Goal: Task Accomplishment & Management: Manage account settings

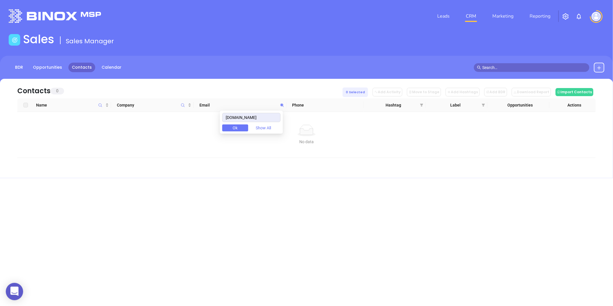
drag, startPoint x: 264, startPoint y: 119, endPoint x: 170, endPoint y: 135, distance: 95.7
click at [170, 135] on body "0 Leads CRM Marketing Reporting Financial Leads Leads Sales Sales Manager BDR O…" at bounding box center [306, 153] width 613 height 306
type input "waynerealtyins.com"
paste input "crawhen.com"
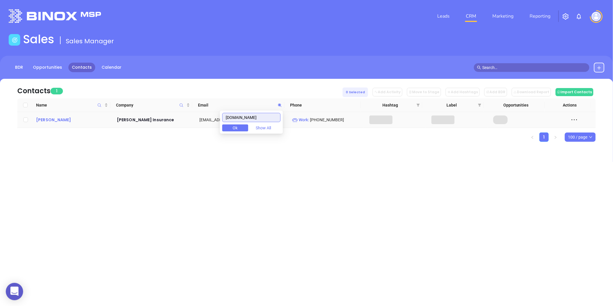
type input "crawhen.com"
click at [62, 121] on div "Lisa Musselman" at bounding box center [72, 119] width 73 height 7
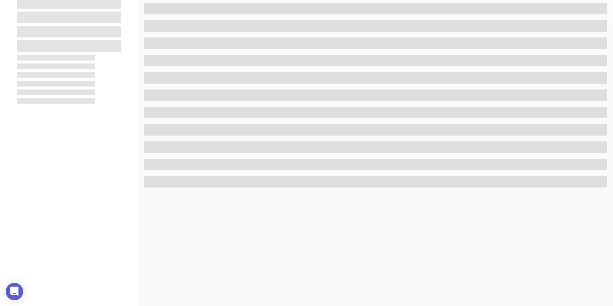
scroll to position [128, 0]
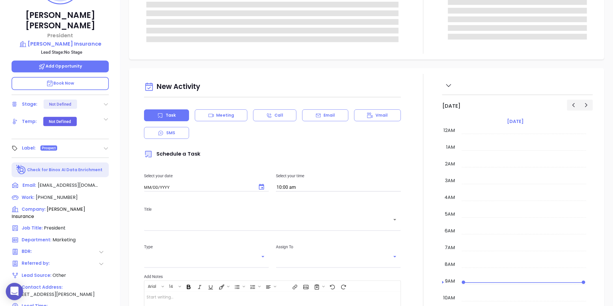
type input "[DATE]"
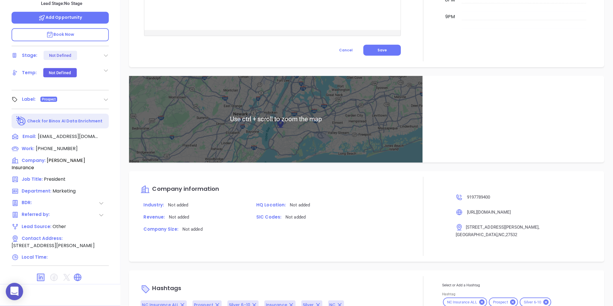
scroll to position [307, 0]
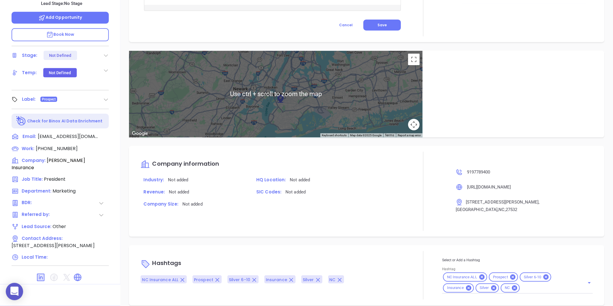
type input "[PERSON_NAME]"
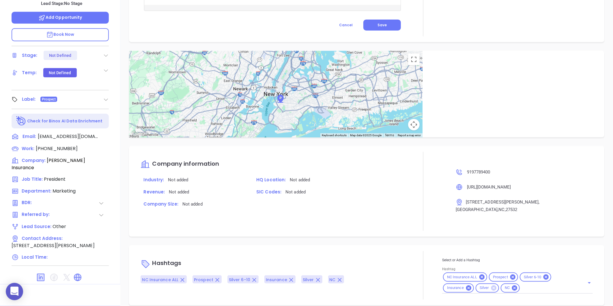
click at [491, 285] on icon at bounding box center [493, 287] width 5 height 5
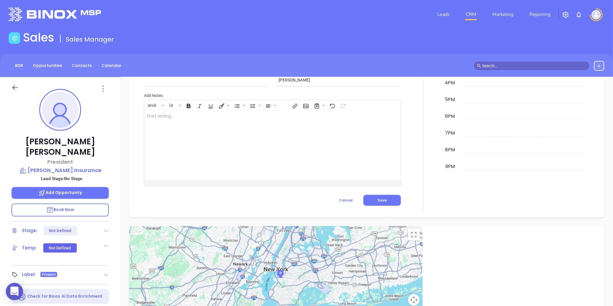
scroll to position [0, 0]
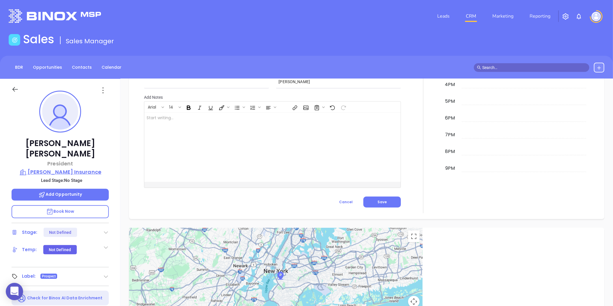
click at [72, 168] on p "Crawford Henderson Insurance" at bounding box center [60, 172] width 97 height 8
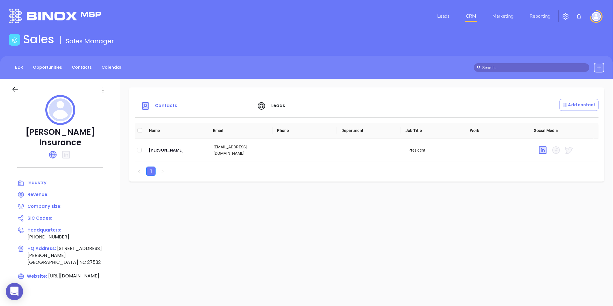
click at [20, 89] on div at bounding box center [21, 90] width 26 height 9
drag, startPoint x: 20, startPoint y: 89, endPoint x: 16, endPoint y: 89, distance: 3.5
click at [16, 89] on div at bounding box center [21, 90] width 26 height 9
click at [16, 89] on icon at bounding box center [14, 89] width 5 height 5
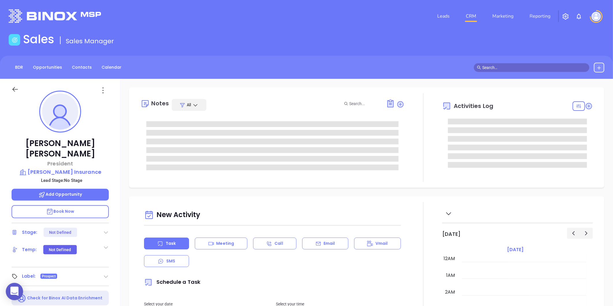
type input "[DATE]"
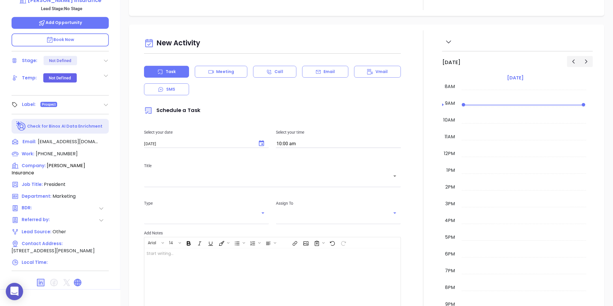
scroll to position [177, 0]
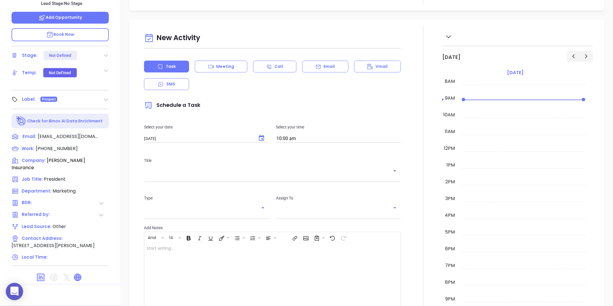
click at [76, 274] on icon at bounding box center [77, 277] width 7 height 7
type input "[PERSON_NAME]"
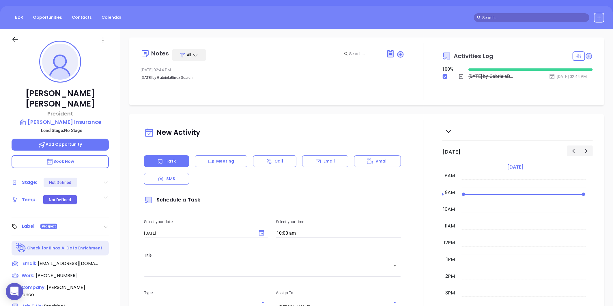
scroll to position [48, 0]
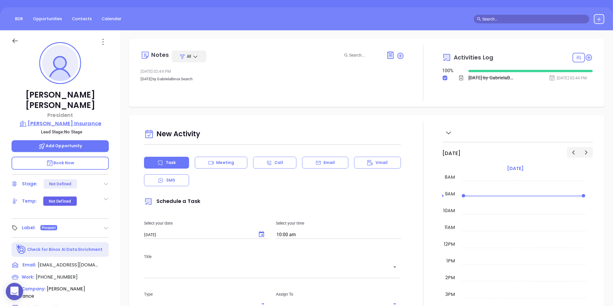
click at [56, 119] on p "Crawford Henderson Insurance" at bounding box center [60, 123] width 97 height 8
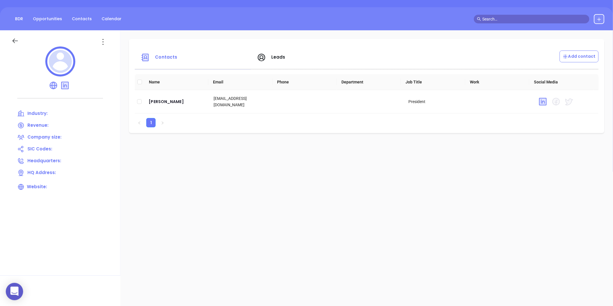
click at [102, 48] on div at bounding box center [60, 62] width 97 height 32
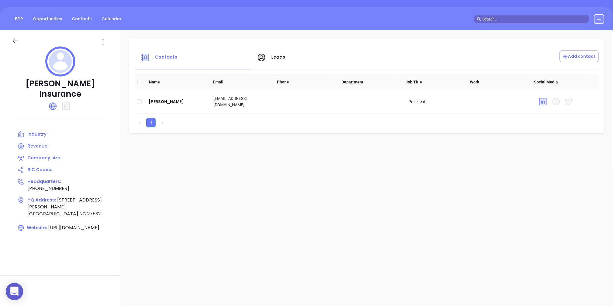
click at [103, 42] on icon at bounding box center [102, 41] width 9 height 9
click at [108, 50] on div "Edit" at bounding box center [129, 53] width 52 height 6
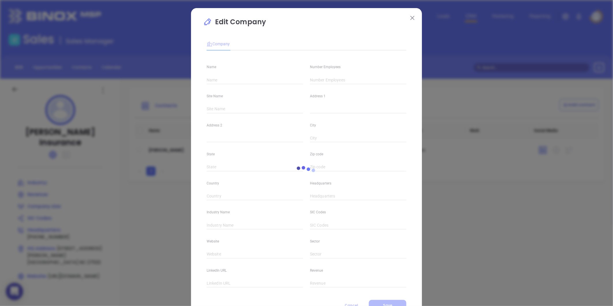
type input "Crawford Henderson Insurance"
type input "(919) 778-9400"
type input "https://crawhen.com/"
click at [319, 85] on div "Address 1" at bounding box center [357, 98] width 103 height 29
click at [319, 79] on input "text" at bounding box center [358, 80] width 96 height 9
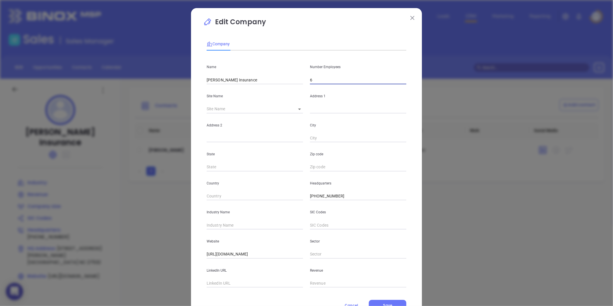
type input "6"
click at [215, 217] on div "Industry Name" at bounding box center [254, 214] width 103 height 29
click at [215, 219] on div "Industry Name" at bounding box center [254, 214] width 103 height 29
click at [214, 224] on input "text" at bounding box center [255, 225] width 96 height 9
type input "Insurance"
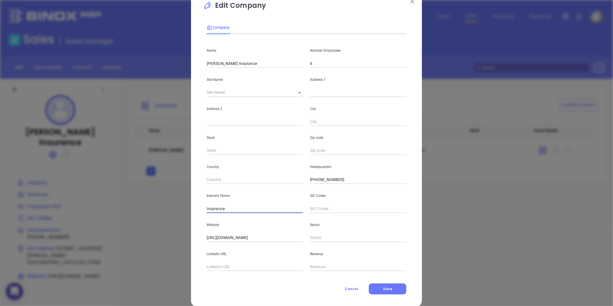
scroll to position [25, 0]
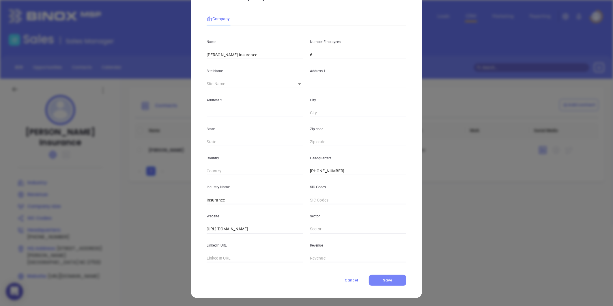
click at [369, 282] on button "Save" at bounding box center [387, 280] width 37 height 11
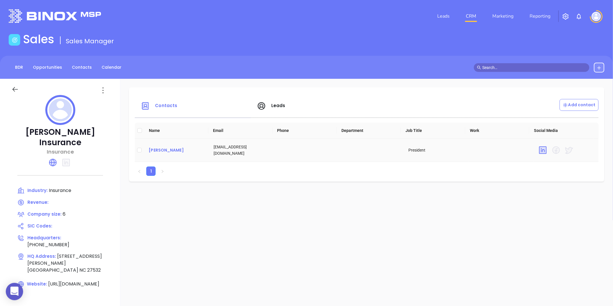
click at [172, 149] on div "Lisa Musselman" at bounding box center [177, 150] width 56 height 7
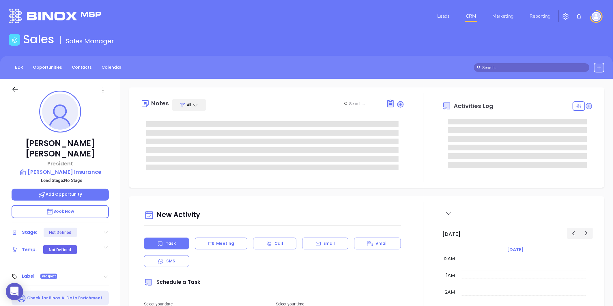
type input "[DATE]"
type input "[PERSON_NAME]"
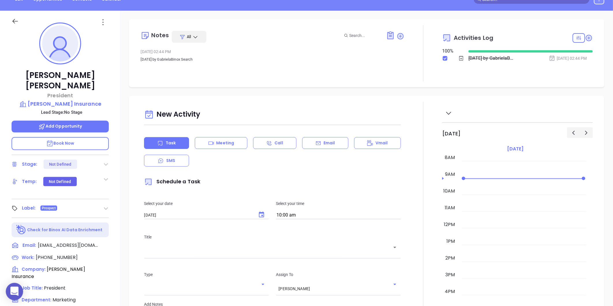
scroll to position [0, 0]
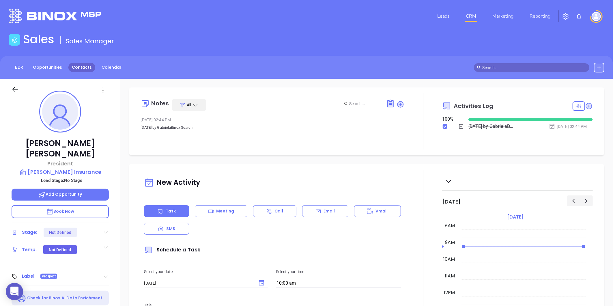
click at [74, 71] on link "Contacts" at bounding box center [81, 68] width 27 height 10
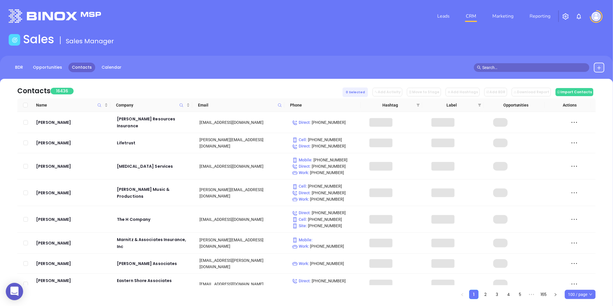
click at [279, 102] on span at bounding box center [279, 105] width 7 height 9
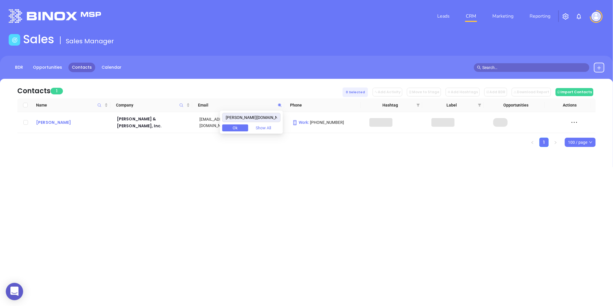
type input "oberry-lewis.com"
click at [47, 121] on div "John D. Lewis" at bounding box center [72, 122] width 73 height 7
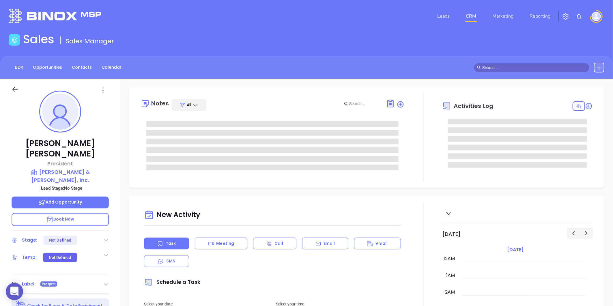
type input "[DATE]"
type input "[PERSON_NAME]"
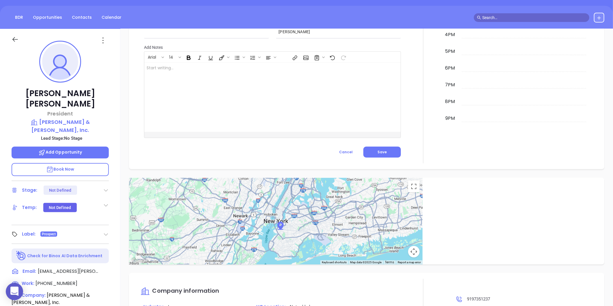
scroll to position [48, 0]
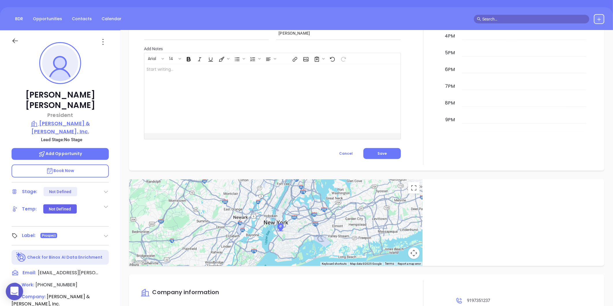
click at [83, 119] on p "O'Berry & Lewis, Inc." at bounding box center [60, 127] width 97 height 16
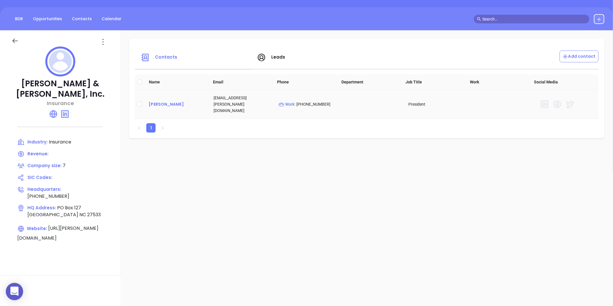
click at [158, 101] on div "John D. Lewis" at bounding box center [177, 104] width 56 height 7
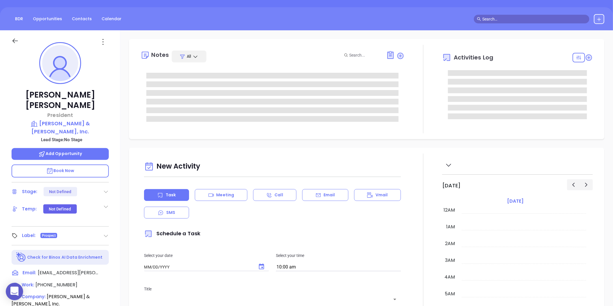
type input "[DATE]"
type input "[PERSON_NAME]"
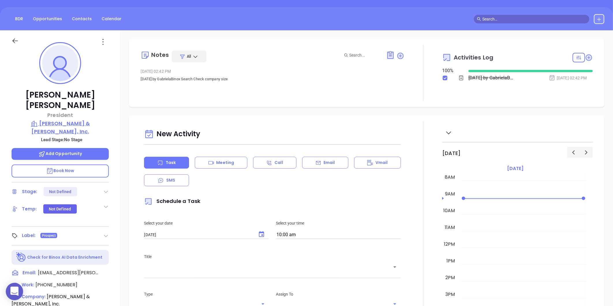
click at [76, 119] on p "O'Berry & Lewis, Inc." at bounding box center [60, 127] width 97 height 16
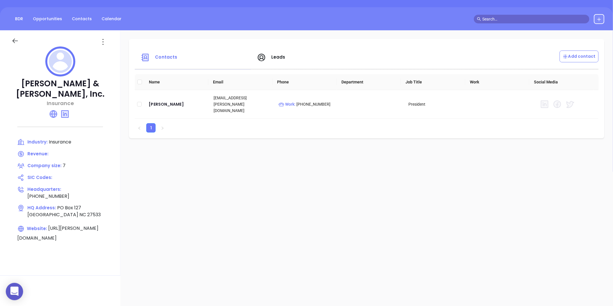
click at [104, 44] on icon at bounding box center [102, 41] width 9 height 9
click at [110, 51] on div "Edit" at bounding box center [129, 53] width 52 height 6
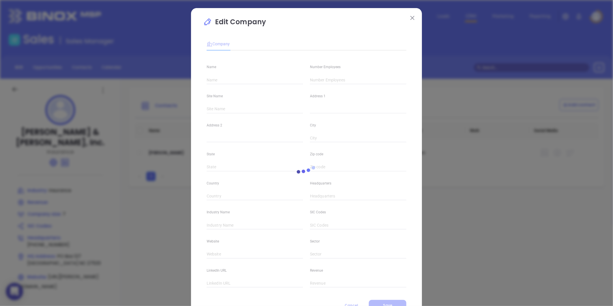
type input "O'Berry & Lewis, Inc."
type input "7"
type input "(919) 735-1237"
type input "Insurance"
type input "https://oberry-lewis.com/"
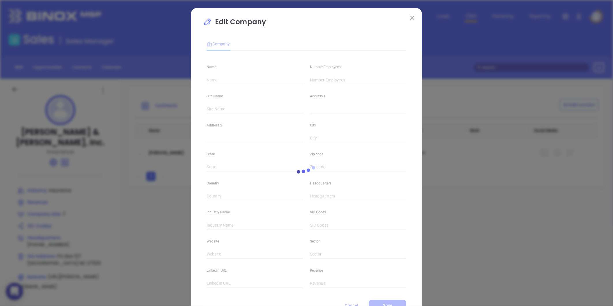
type input "https://www.linkedin.com/company/o'berry-&-lewis-inc-/"
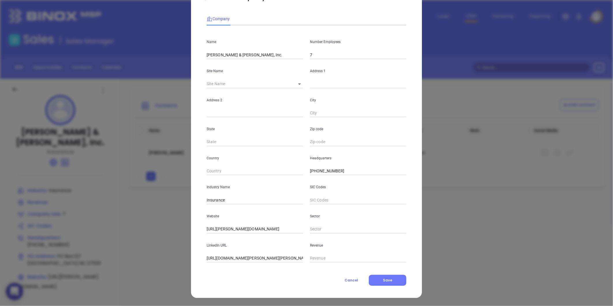
click at [295, 83] on body "0 Leads CRM Marketing Reporting Financial Leads Leads Sales Sales Manager BDR O…" at bounding box center [306, 153] width 613 height 306
click at [296, 84] on li "Goldsboro" at bounding box center [316, 84] width 54 height 10
type input "Goldsboro"
type input "PO Box 127"
type input "Goldsboro"
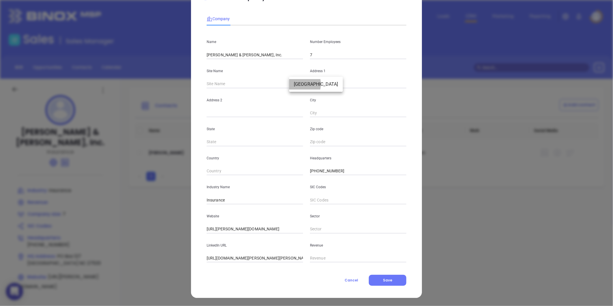
type input "NC"
type input "27533"
type input "99246"
drag, startPoint x: 338, startPoint y: 81, endPoint x: 297, endPoint y: 91, distance: 42.0
click at [297, 91] on div "Name O'Berry & Lewis, Inc. Number Employees 7 Site Name Goldsboro Goldsboro 992…" at bounding box center [307, 146] width 200 height 232
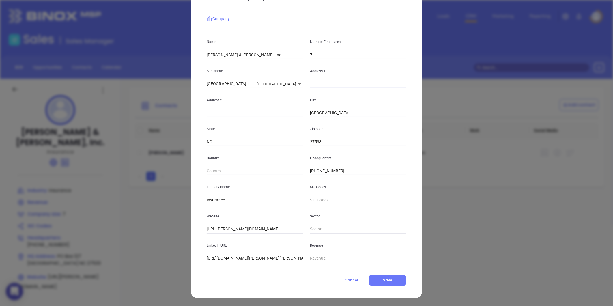
paste input "200 East Spruce Street Goldsboro, NC 27530"
drag, startPoint x: 378, startPoint y: 85, endPoint x: 389, endPoint y: 86, distance: 11.6
click at [389, 86] on input "200 East Spruce Street Goldsboro, NC 27530" at bounding box center [358, 84] width 96 height 9
type input "200 East Spruce Street Goldsboro, NC 27530"
drag, startPoint x: 323, startPoint y: 140, endPoint x: 282, endPoint y: 151, distance: 42.9
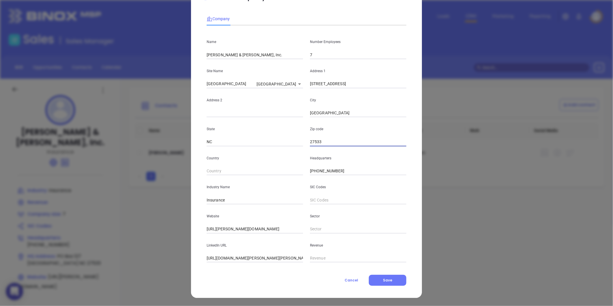
click at [282, 151] on div "Name O'Berry & Lewis, Inc. Number Employees 7 Site Name Goldsboro Goldsboro 992…" at bounding box center [307, 146] width 200 height 232
paste input "27530"
type input "27530"
click at [359, 125] on div "Zip code 27530" at bounding box center [357, 131] width 103 height 29
drag, startPoint x: 350, startPoint y: 85, endPoint x: 401, endPoint y: 86, distance: 51.1
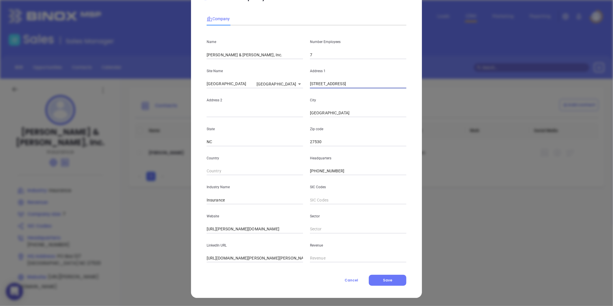
click at [401, 86] on input "200 East Spruce Street Goldsboro, NC 27530" at bounding box center [358, 84] width 96 height 9
type input "200 East Spruce Street"
click at [382, 276] on button "Save" at bounding box center [387, 280] width 37 height 11
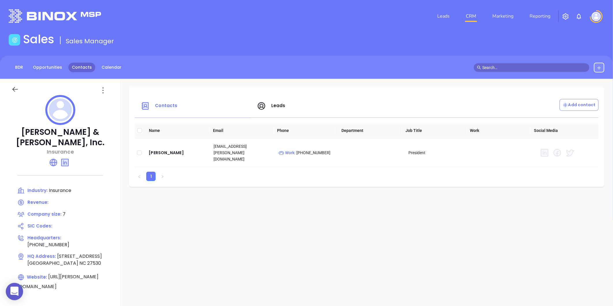
click at [87, 71] on link "Contacts" at bounding box center [81, 68] width 27 height 10
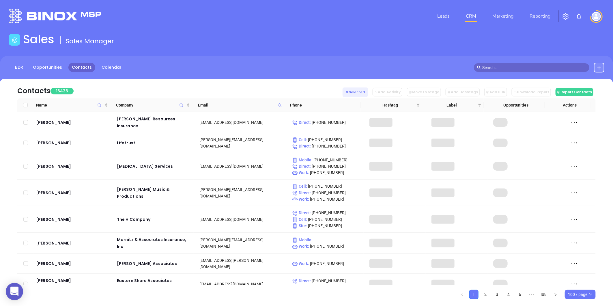
click at [280, 106] on icon at bounding box center [279, 104] width 3 height 3
paste input "harrisinsurancepembrokenc.com"
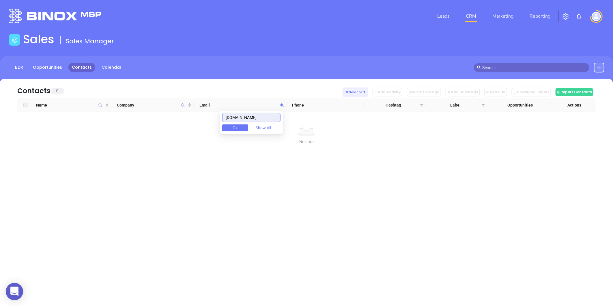
drag, startPoint x: 278, startPoint y: 114, endPoint x: 183, endPoint y: 146, distance: 100.4
click at [183, 146] on body "0 Leads CRM Marketing Reporting Financial Leads Leads Sales Sales Manager BDR O…" at bounding box center [306, 153] width 613 height 306
type input "harrisinsurancepembrokenc.com"
paste input "easterncarolinainsurance.com"
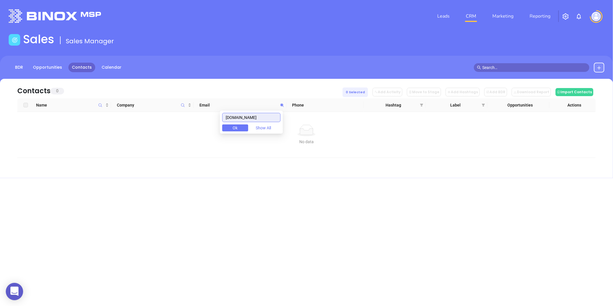
type input "easterncarolinainsurance.com"
drag, startPoint x: 229, startPoint y: 117, endPoint x: 295, endPoint y: 120, distance: 65.9
click at [295, 120] on body "0 Leads CRM Marketing Reporting Financial Leads Leads Sales Sales Manager BDR O…" at bounding box center [306, 153] width 613 height 306
paste input "mkeathley@easterncarolinainsurance.com"
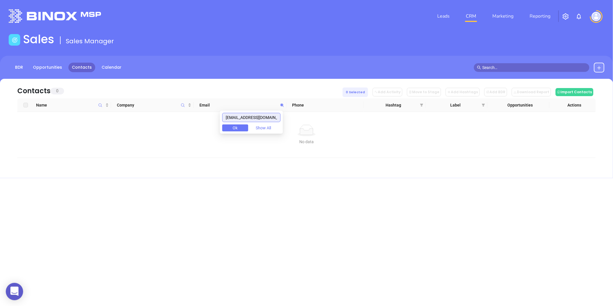
drag, startPoint x: 278, startPoint y: 120, endPoint x: 252, endPoint y: 130, distance: 28.5
click at [252, 130] on div "mkeathley@easterncarolinainsurance.com Ok Show All" at bounding box center [251, 121] width 63 height 23
click at [247, 117] on input "mkeathley@easterncarolinainsurance.com" at bounding box center [251, 117] width 58 height 9
drag, startPoint x: 252, startPoint y: 117, endPoint x: 191, endPoint y: 122, distance: 61.0
click at [191, 122] on body "0 Leads CRM Marketing Reporting Financial Leads Leads Sales Sales Manager BDR O…" at bounding box center [306, 153] width 613 height 306
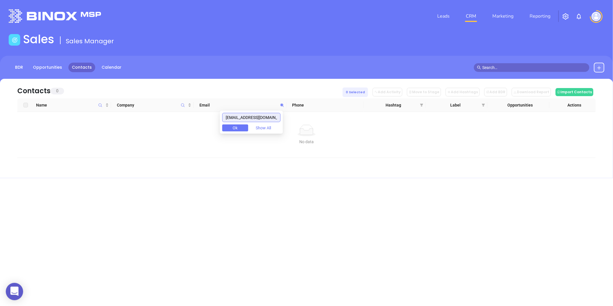
type input "easterncarolinainsurance.com"
drag, startPoint x: 227, startPoint y: 117, endPoint x: 309, endPoint y: 128, distance: 83.3
click at [309, 128] on body "0 Leads CRM Marketing Reporting Financial Leads Leads Sales Sales Manager BDR O…" at bounding box center [306, 153] width 613 height 306
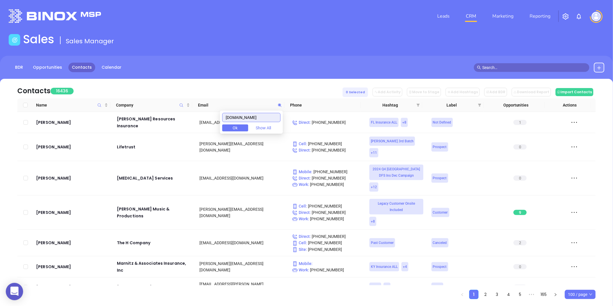
scroll to position [0, 0]
paste input "mkennedy@easterncarolinainsurance.com"
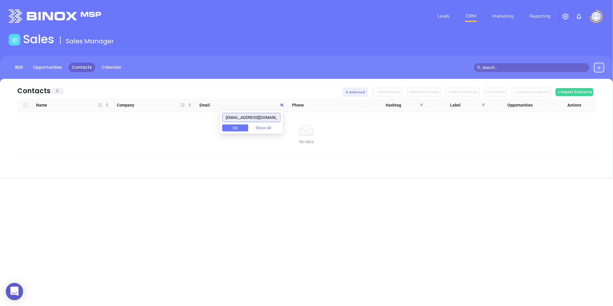
drag, startPoint x: 277, startPoint y: 119, endPoint x: 250, endPoint y: 133, distance: 30.6
click at [250, 133] on div "mkennedy@easterncarolinainsurance.com Ok Show All" at bounding box center [251, 121] width 63 height 23
click at [250, 119] on input "mkennedy@easterncarolinainsurance.com" at bounding box center [251, 117] width 58 height 9
drag, startPoint x: 252, startPoint y: 120, endPoint x: 154, endPoint y: 115, distance: 97.9
click at [156, 115] on body "0 Leads CRM Marketing Reporting Financial Leads Leads Sales Sales Manager BDR O…" at bounding box center [306, 153] width 613 height 306
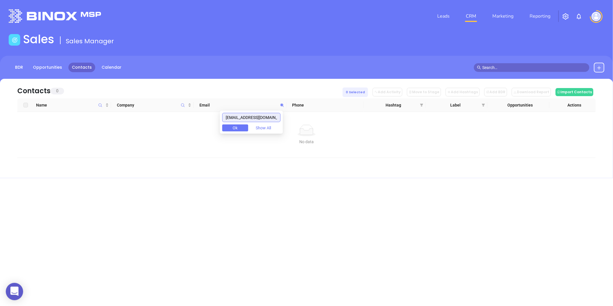
type input "easterncarolinainsurance.com"
drag, startPoint x: 227, startPoint y: 118, endPoint x: 313, endPoint y: 137, distance: 88.2
click at [313, 137] on body "0 Leads CRM Marketing Reporting Financial Leads Leads Sales Sales Manager BDR O…" at bounding box center [306, 153] width 613 height 306
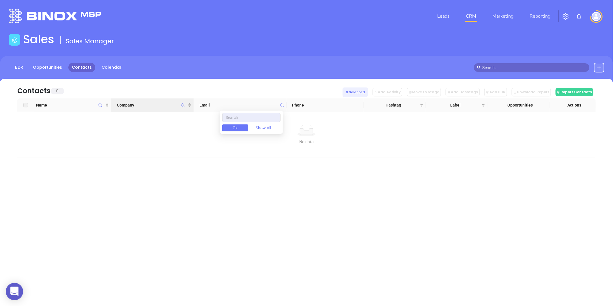
click at [183, 108] on span "Company" at bounding box center [182, 104] width 7 height 13
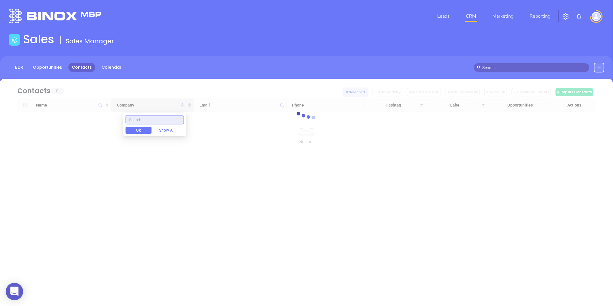
paste input "Eastern Carolina Insurance"
click at [134, 121] on input "Eastern Carolina Insurance" at bounding box center [154, 119] width 58 height 9
type input "Eastern Carolina Insurance"
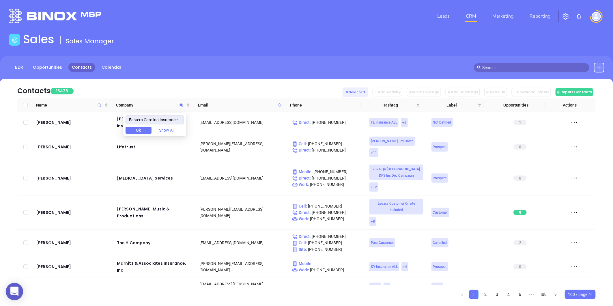
click at [607, 67] on div "BDR Opportunities Contacts Calendar" at bounding box center [306, 68] width 613 height 10
click at [598, 67] on icon at bounding box center [598, 67] width 5 height 5
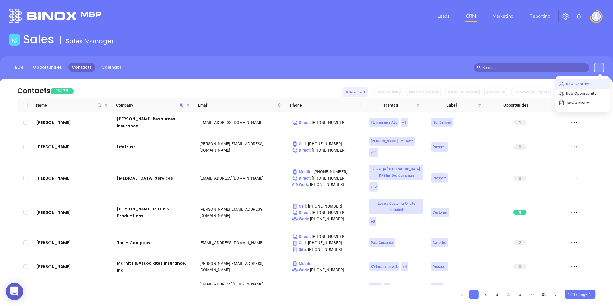
click at [582, 83] on p "New Contact" at bounding box center [582, 83] width 48 height 9
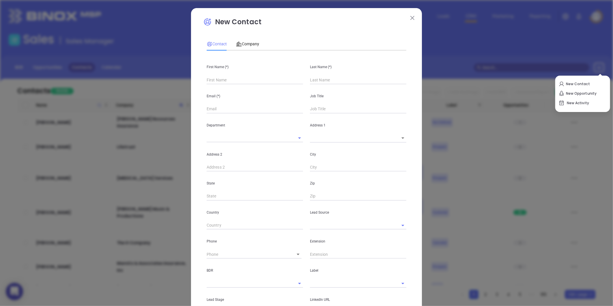
type input "Fourth Phone Call"
type input "1"
click at [237, 44] on icon at bounding box center [238, 44] width 5 height 5
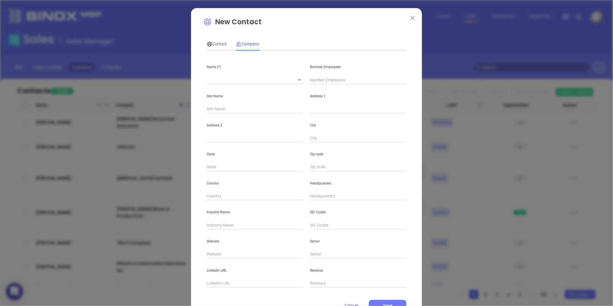
click at [217, 71] on div "Name (*)" at bounding box center [254, 69] width 103 height 29
click at [216, 76] on input "text" at bounding box center [247, 80] width 80 height 8
paste input "Eastern Carolina Insurance Services, Inc"
type input "Eastern Carolina Insurance Services, Inc"
click at [312, 80] on input "text" at bounding box center [358, 80] width 96 height 9
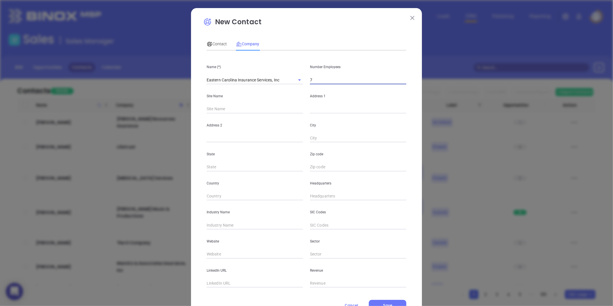
type input "7"
click at [310, 112] on input "text" at bounding box center [358, 109] width 96 height 9
click at [318, 82] on input "7" at bounding box center [358, 80] width 96 height 9
type input "11"
click at [322, 108] on input "text" at bounding box center [358, 109] width 96 height 9
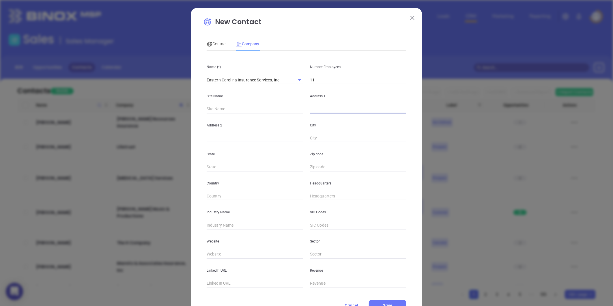
paste input "Delores Padgette"
type input "Delores Padgette"
paste input "1136 Hwy 258 NSuite 105 Kinston, NC 28504"
drag, startPoint x: 378, startPoint y: 110, endPoint x: 393, endPoint y: 113, distance: 15.2
click at [393, 113] on input "1136 Hwy 258 NSuite 105 Kinston, NC 28504" at bounding box center [358, 109] width 96 height 9
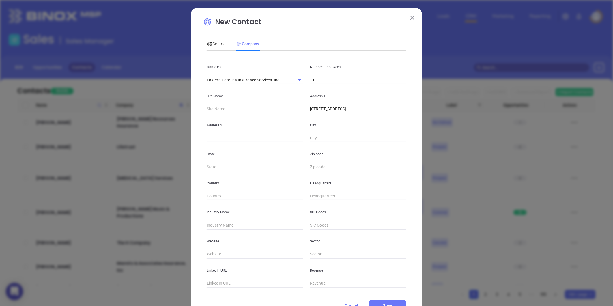
type input "1136 Hwy 258 NSuite 105 Kinston, NC 28504"
click at [316, 167] on input "text" at bounding box center [358, 167] width 96 height 9
paste input "28504"
type input "28504"
click at [207, 167] on input "text" at bounding box center [255, 167] width 96 height 9
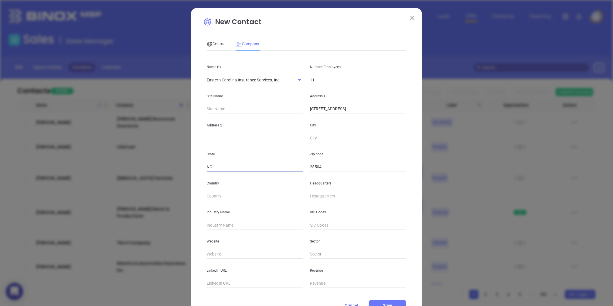
type input "NC"
drag, startPoint x: 356, startPoint y: 109, endPoint x: 370, endPoint y: 111, distance: 14.0
click at [370, 111] on input "1136 Hwy 258 NSuite 105 Kinston, NC 28504" at bounding box center [358, 109] width 96 height 9
drag, startPoint x: 331, startPoint y: 130, endPoint x: 321, endPoint y: 140, distance: 13.9
click at [331, 130] on div "City" at bounding box center [357, 127] width 103 height 29
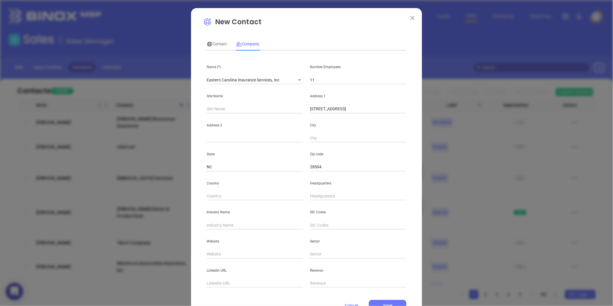
click at [321, 140] on input "text" at bounding box center [358, 138] width 96 height 9
paste input "Kinston"
type input "Kinston"
drag, startPoint x: 337, startPoint y: 112, endPoint x: 355, endPoint y: 110, distance: 17.9
click at [355, 110] on input "1136 Hwy 258 NSuite 105 Kinston, NC 28504" at bounding box center [358, 109] width 96 height 9
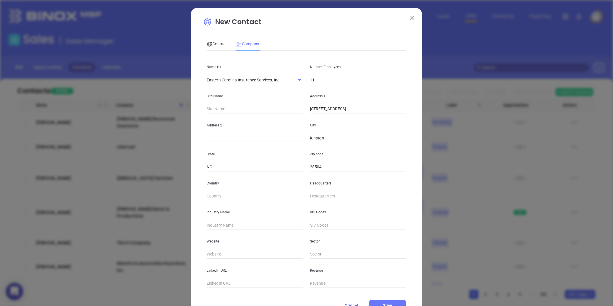
click at [247, 139] on input "text" at bounding box center [255, 138] width 96 height 9
paste input "Suite 105"
click at [207, 137] on input "Suite 105" at bounding box center [255, 138] width 96 height 9
type input "Suite 105"
drag, startPoint x: 339, startPoint y: 112, endPoint x: 402, endPoint y: 113, distance: 62.6
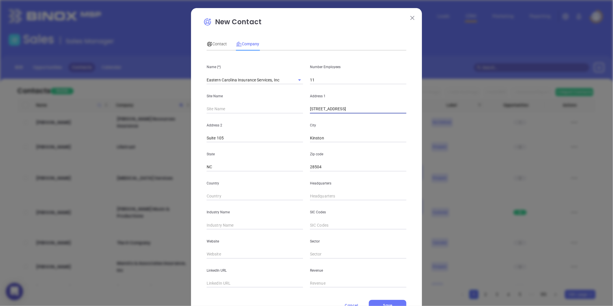
click at [402, 113] on input "1136 Hwy 258 NSuite 105 Kinston, NC 28504" at bounding box center [358, 109] width 96 height 9
type input "1136 Hwy 258 N"
type input "( ) -"
click at [311, 199] on input "( ) -" at bounding box center [358, 196] width 96 height 9
paste input "252) 523-0032"
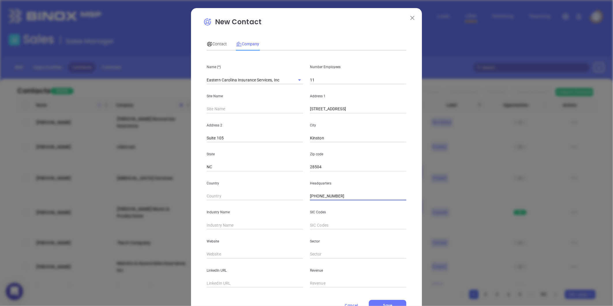
type input "(252) 523-0032"
click at [243, 222] on input "text" at bounding box center [255, 225] width 96 height 9
type input "Insurance"
drag, startPoint x: 230, startPoint y: 247, endPoint x: 226, endPoint y: 252, distance: 5.5
click at [229, 247] on div "Website" at bounding box center [254, 243] width 103 height 29
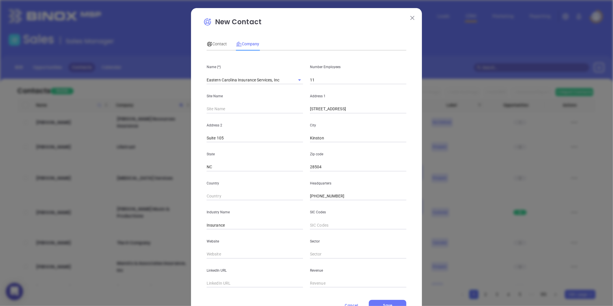
click at [226, 252] on input "text" at bounding box center [255, 254] width 96 height 9
paste input "https://www.easterncarolinainsurance.com/"
type input "https://www.easterncarolinainsurance.com/"
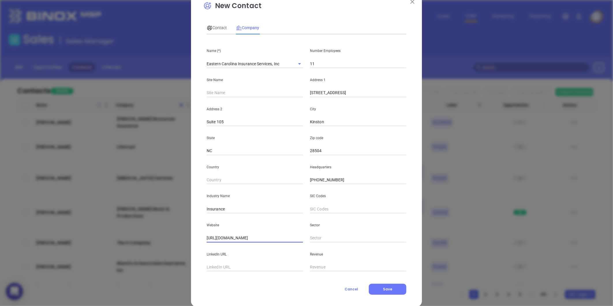
scroll to position [25, 0]
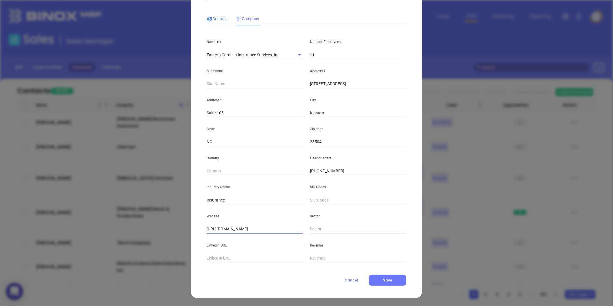
click at [214, 16] on span "Contact" at bounding box center [217, 18] width 20 height 5
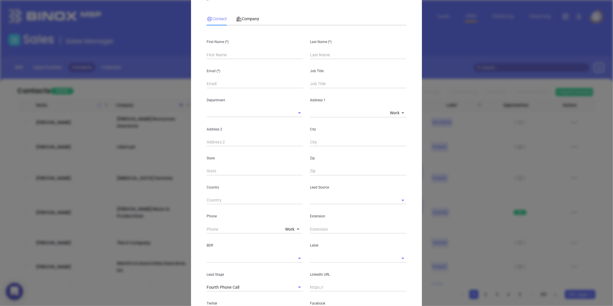
click at [227, 53] on input "text" at bounding box center [255, 54] width 96 height 9
paste input "Delores Padgette"
drag, startPoint x: 220, startPoint y: 55, endPoint x: 258, endPoint y: 55, distance: 37.8
click at [254, 55] on input "Delores Padgette" at bounding box center [255, 54] width 96 height 9
type input "Delores Padgette"
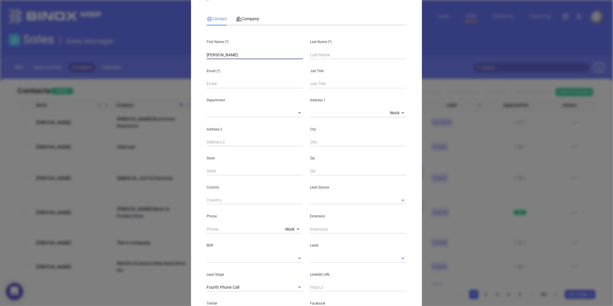
click at [322, 54] on input "text" at bounding box center [358, 54] width 96 height 9
paste input "Padgette"
type input "Padgette"
drag, startPoint x: 230, startPoint y: 58, endPoint x: 217, endPoint y: 62, distance: 13.5
click at [217, 62] on div "First Name (*) Delores Padgette Last Name (*) Padgette Email (*) Job Title Depa…" at bounding box center [307, 189] width 200 height 319
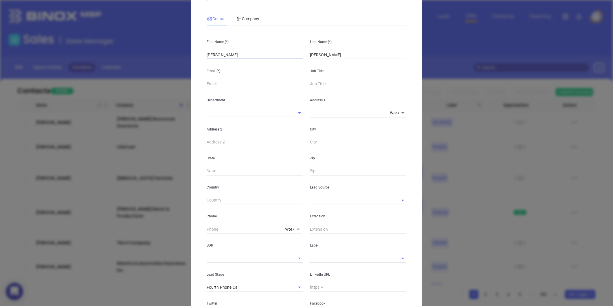
type input "Delores"
click at [313, 84] on input "text" at bounding box center [358, 84] width 96 height 9
type input "Office Manager"
click at [238, 86] on input "text" at bounding box center [255, 84] width 96 height 9
paste input "dpadgette@easterncarolinainsurance.com"
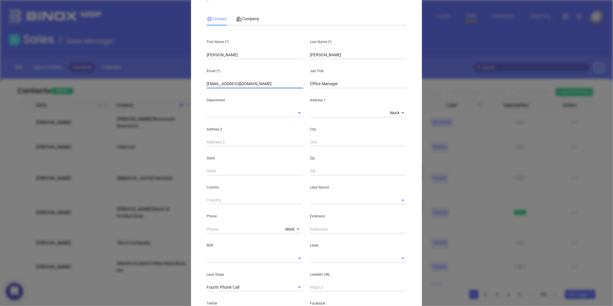
type input "dpadgette@easterncarolinainsurance.com"
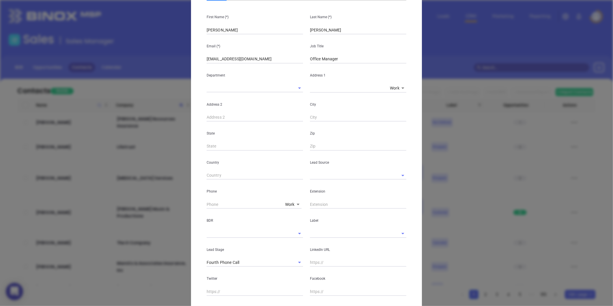
scroll to position [89, 0]
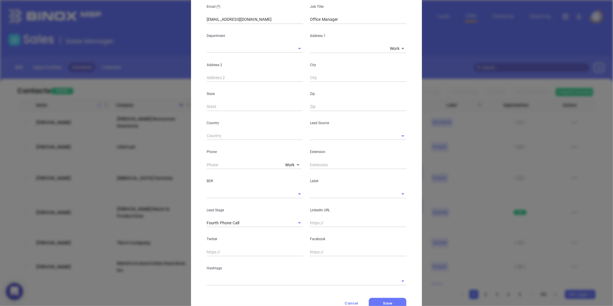
click at [321, 139] on input "text" at bounding box center [350, 136] width 80 height 8
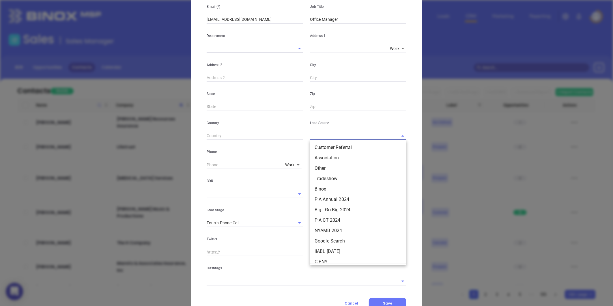
scroll to position [64, 0]
click at [320, 170] on li "Other" at bounding box center [358, 167] width 96 height 10
type input "Other"
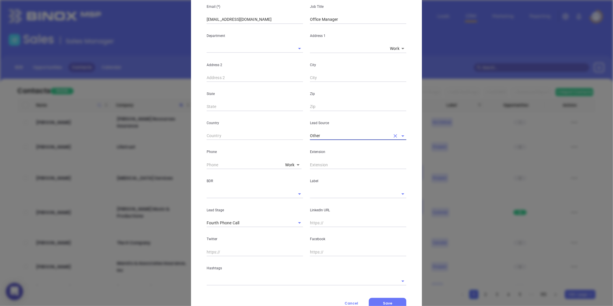
click at [311, 186] on div "Label" at bounding box center [357, 183] width 103 height 29
click at [313, 192] on input "text" at bounding box center [350, 194] width 80 height 8
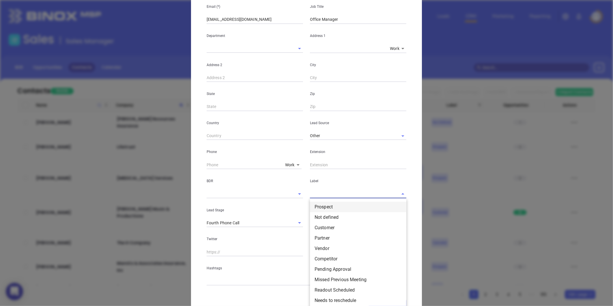
click at [318, 207] on li "Prospect" at bounding box center [358, 207] width 96 height 10
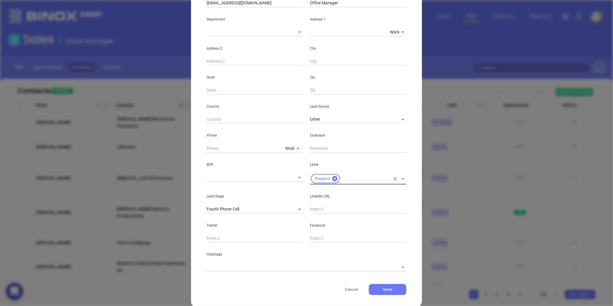
scroll to position [115, 0]
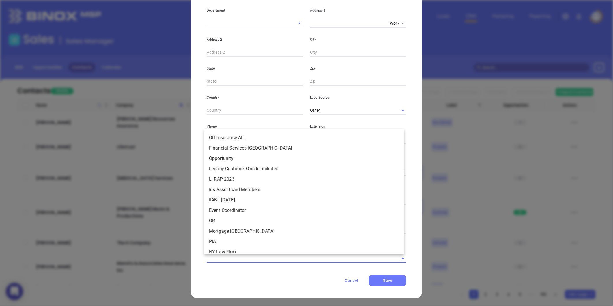
click at [222, 260] on input "text" at bounding box center [298, 258] width 183 height 8
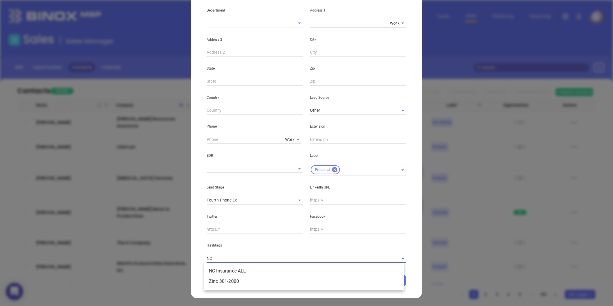
type input "NC i"
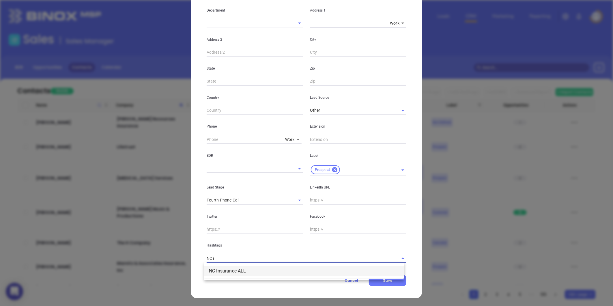
click at [234, 274] on li "NC Insurance ALL" at bounding box center [304, 271] width 200 height 10
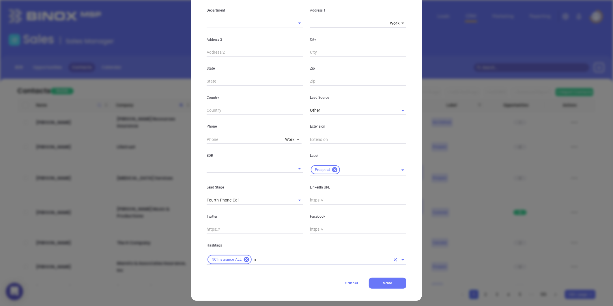
type input "nc"
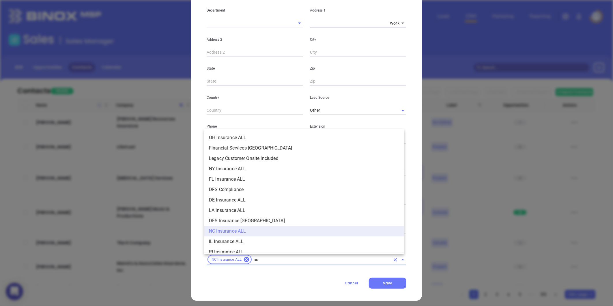
scroll to position [97, 0]
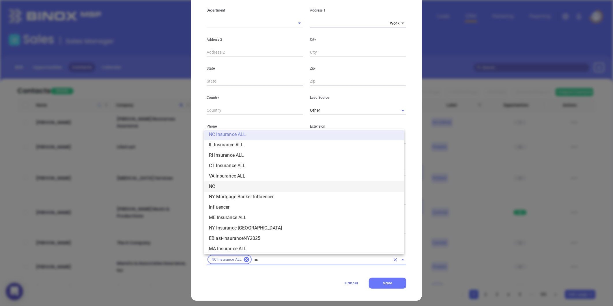
click at [230, 184] on li "NC" at bounding box center [304, 186] width 200 height 10
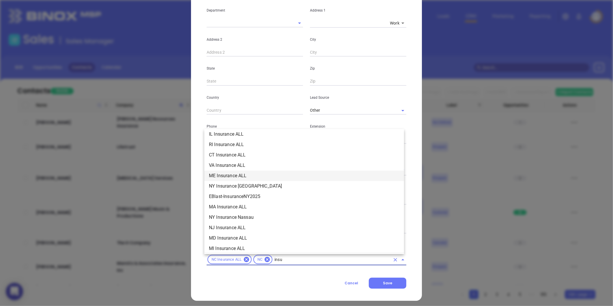
scroll to position [65, 0]
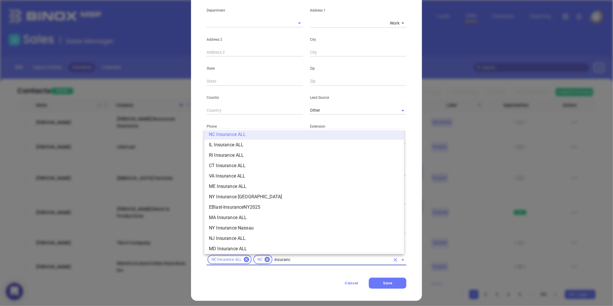
type input "insurance"
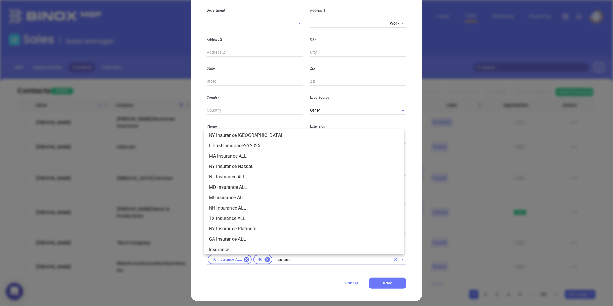
scroll to position [130, 0]
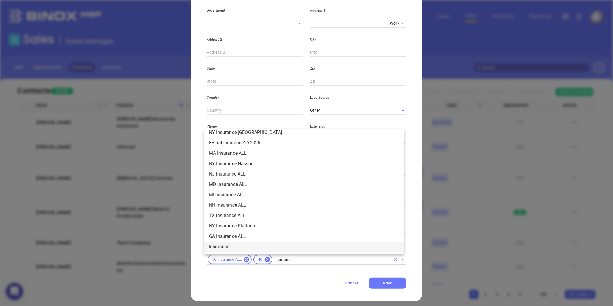
click at [220, 246] on li "Insurance" at bounding box center [304, 246] width 200 height 10
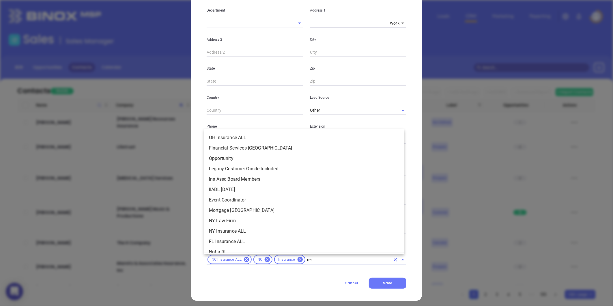
scroll to position [0, 0]
type input "new"
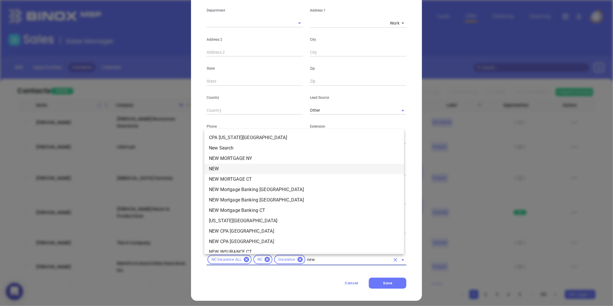
click at [225, 170] on li "NEW" at bounding box center [304, 169] width 200 height 10
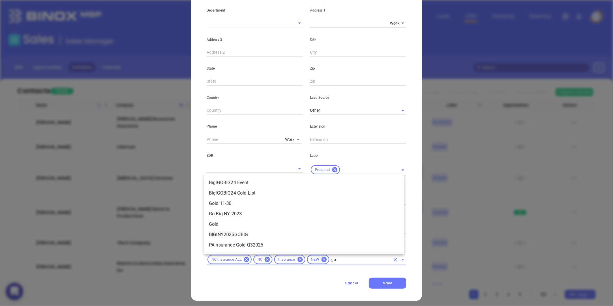
type input "gol"
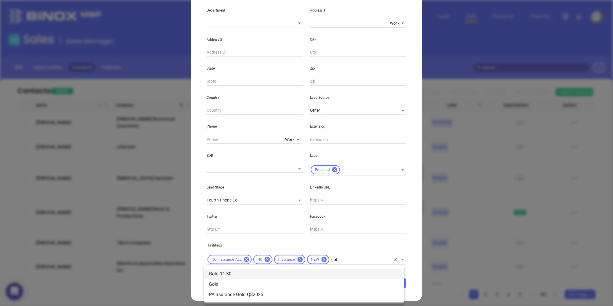
click at [233, 272] on li "Gold 11-30" at bounding box center [304, 274] width 200 height 10
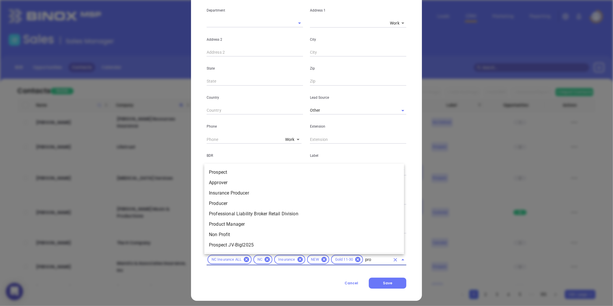
type input "pros"
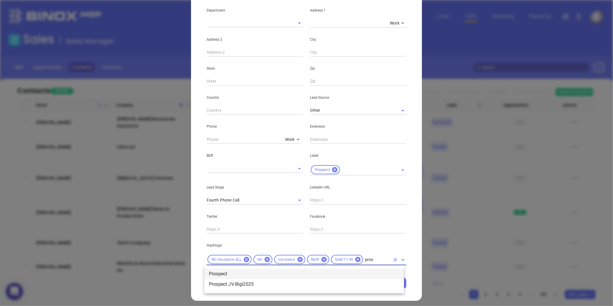
click at [239, 269] on li "Prospect" at bounding box center [304, 274] width 200 height 10
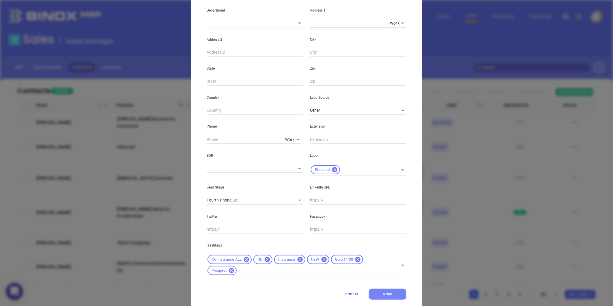
click at [376, 296] on button "Save" at bounding box center [387, 293] width 37 height 11
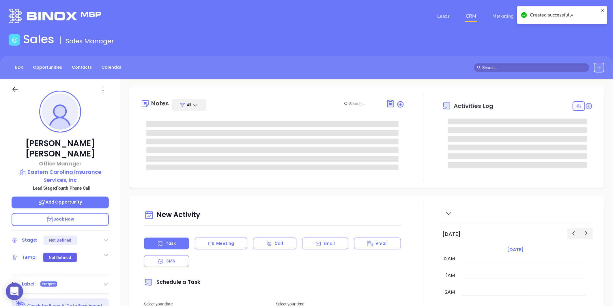
type input "[DATE]"
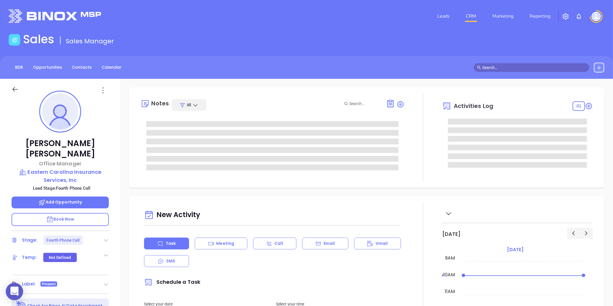
type input "[PERSON_NAME]"
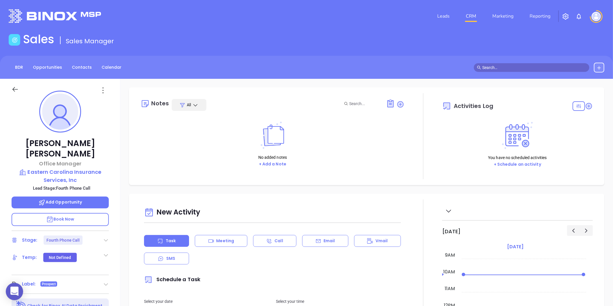
click at [107, 234] on div "Delores Padgette Office Manager Eastern Carolina Insurance Services, Inc Lead S…" at bounding box center [60, 270] width 120 height 382
click at [105, 237] on icon at bounding box center [106, 240] width 6 height 6
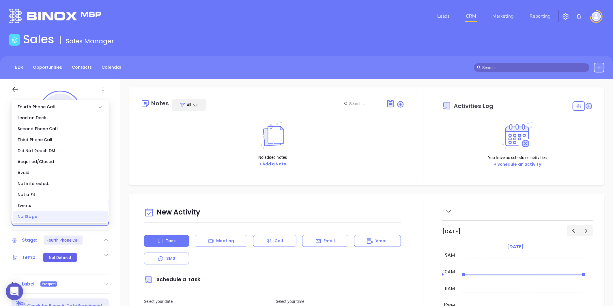
click at [49, 215] on div "No Stage" at bounding box center [60, 216] width 95 height 11
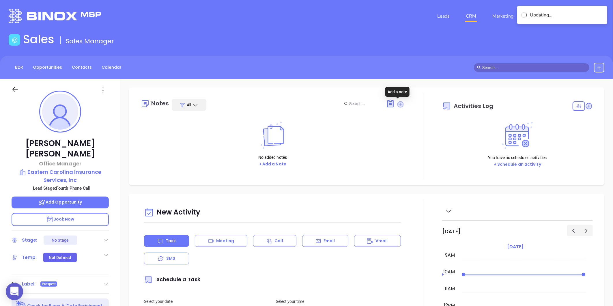
click at [398, 104] on icon at bounding box center [400, 104] width 6 height 6
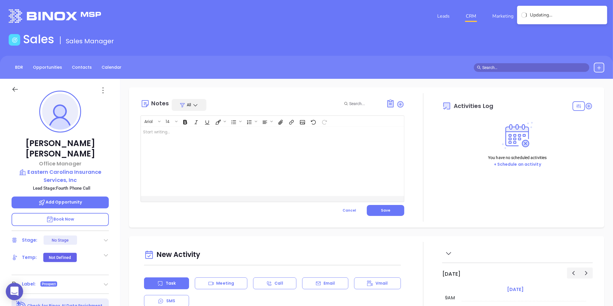
click at [243, 169] on div at bounding box center [263, 161] width 245 height 69
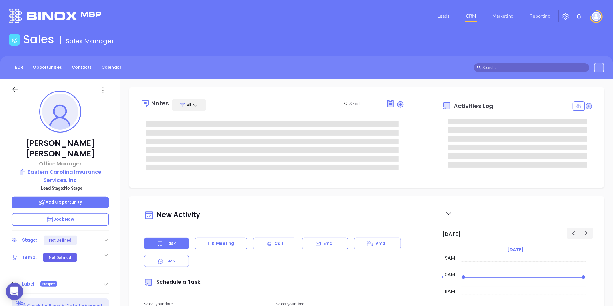
click at [397, 108] on icon at bounding box center [400, 104] width 8 height 8
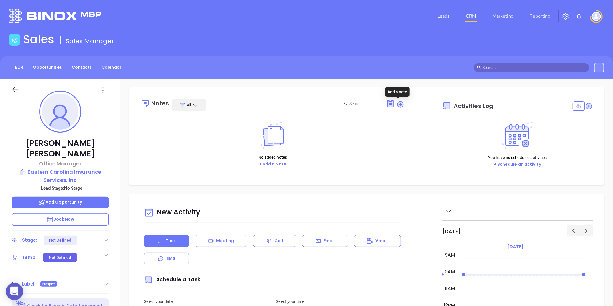
click at [397, 108] on icon at bounding box center [400, 104] width 8 height 8
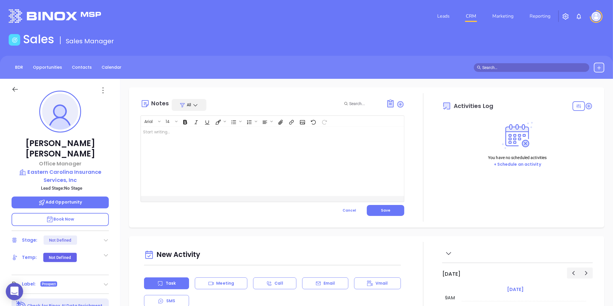
click at [240, 160] on div at bounding box center [263, 161] width 245 height 69
click at [198, 144] on div "Company has 5 locations in NC. LinkedIn profile not found" at bounding box center [263, 161] width 245 height 69
click at [371, 209] on button "Save" at bounding box center [385, 210] width 37 height 11
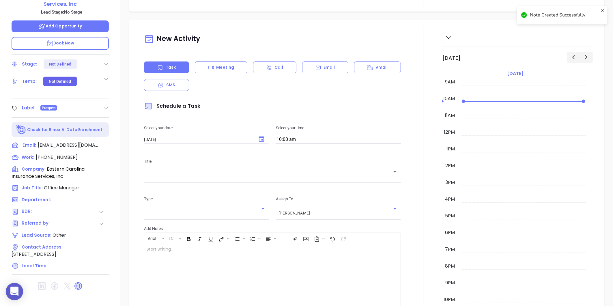
scroll to position [177, 0]
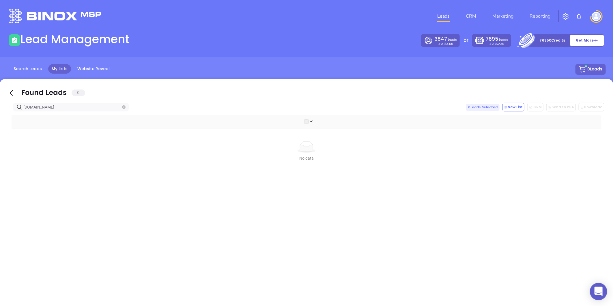
click at [121, 107] on span "[DOMAIN_NAME]" at bounding box center [70, 107] width 115 height 9
click at [124, 106] on icon "close-circle" at bounding box center [123, 106] width 3 height 3
paste input "[DOMAIN_NAME]"
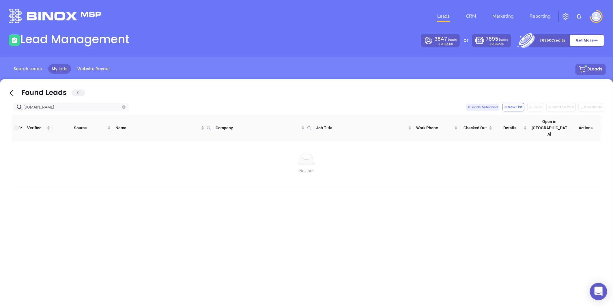
type input "[DOMAIN_NAME]"
click at [123, 107] on icon "close-circle" at bounding box center [123, 106] width 3 height 3
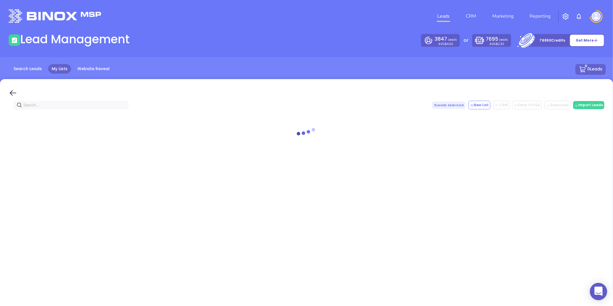
paste input "[PERSON_NAME][DOMAIN_NAME]"
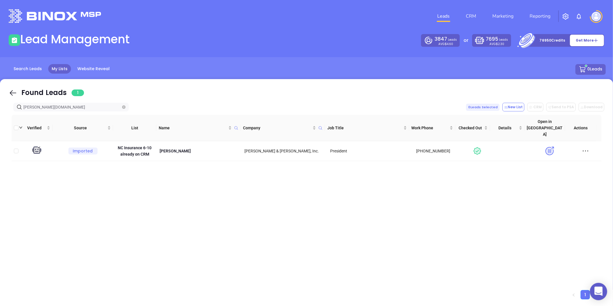
type input "[PERSON_NAME][DOMAIN_NAME]"
click at [122, 106] on icon "close-circle" at bounding box center [123, 106] width 3 height 3
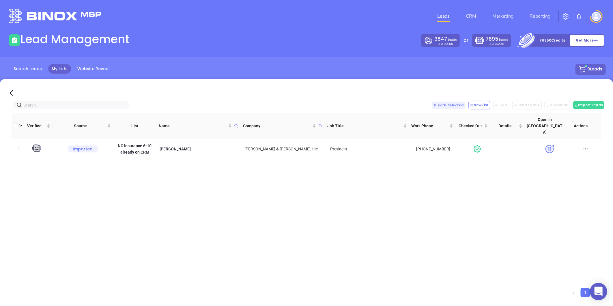
paste input "[DOMAIN_NAME]"
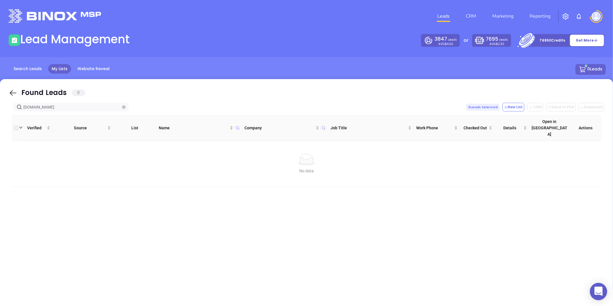
type input "[DOMAIN_NAME]"
click at [125, 107] on icon "close-circle" at bounding box center [123, 106] width 3 height 3
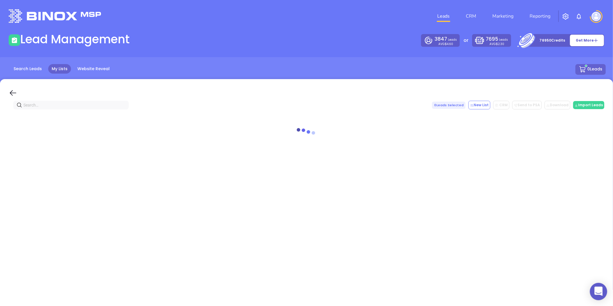
paste input "[DOMAIN_NAME]"
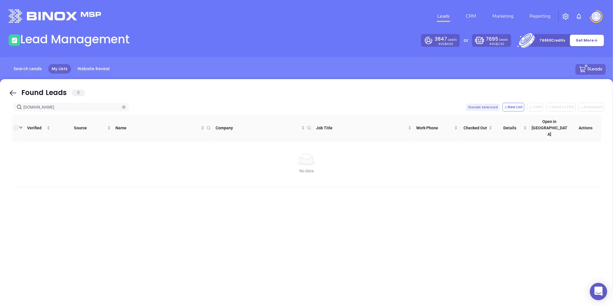
type input "[DOMAIN_NAME]"
click at [124, 106] on icon "close-circle" at bounding box center [123, 106] width 3 height 3
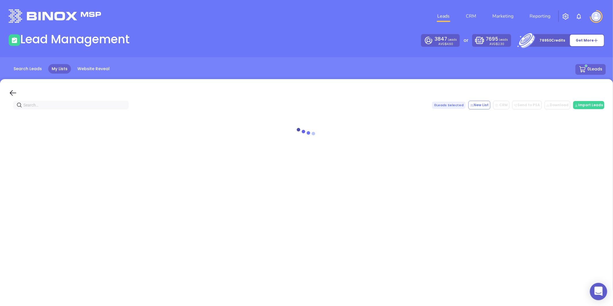
paste input "easterncarolinainsurance.com"
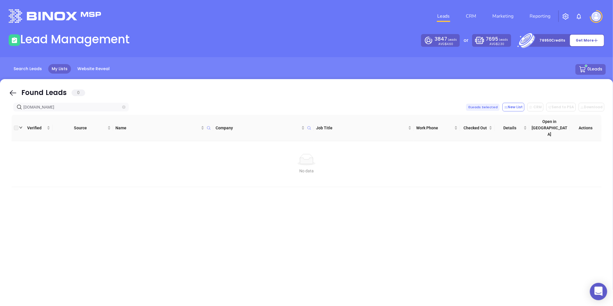
type input "easterncarolinainsurance.com"
click at [123, 106] on icon "close-circle" at bounding box center [123, 106] width 3 height 3
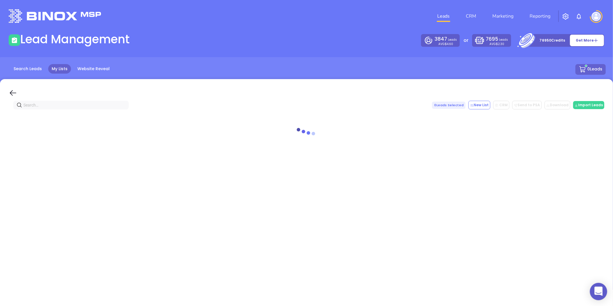
paste input "Eastern Carolina Insurance"
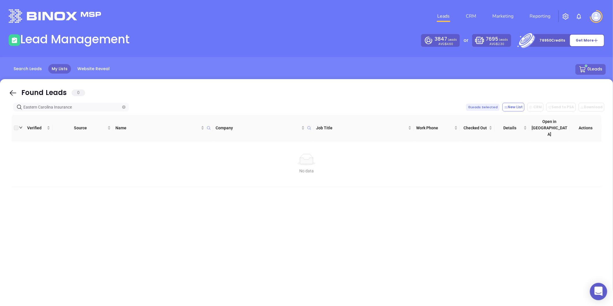
type input "Eastern Carolina Insurance"
click at [123, 107] on icon "close-circle" at bounding box center [123, 106] width 3 height 3
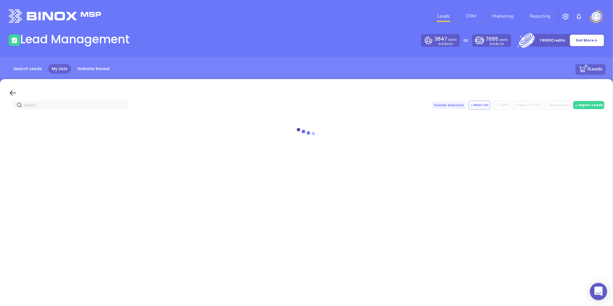
paste input "Eastern Carolina Insurance"
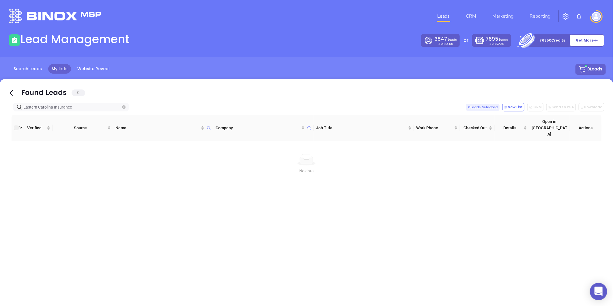
click at [25, 105] on input "Eastern Carolina Insurance" at bounding box center [71, 107] width 97 height 6
click at [24, 105] on input "Eastern Carolina Insurance" at bounding box center [71, 107] width 97 height 6
type input "Eastern Carolina Insurance"
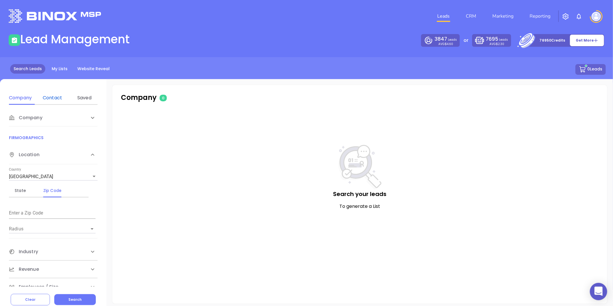
click at [56, 96] on div "Contact" at bounding box center [52, 97] width 23 height 7
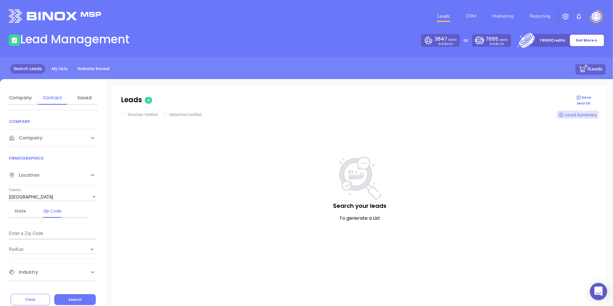
scroll to position [96, 0]
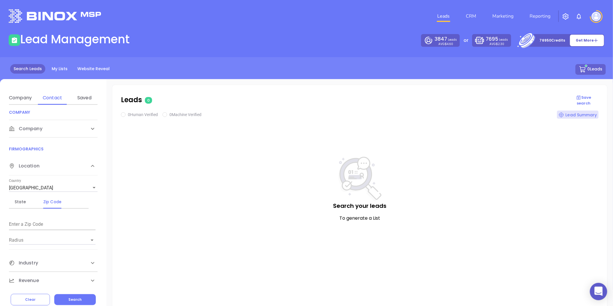
click at [44, 25] on div "Company" at bounding box center [47, 21] width 77 height 7
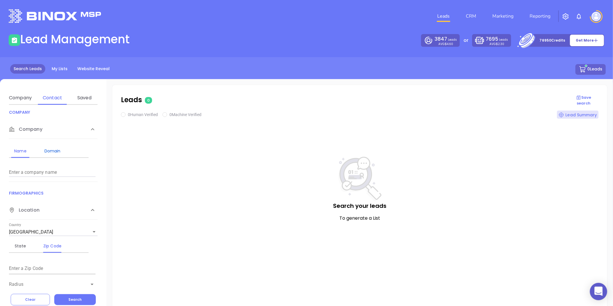
click at [48, 148] on div "Domain" at bounding box center [52, 150] width 23 height 7
click at [27, 175] on input "Enter a company name" at bounding box center [52, 172] width 87 height 9
paste input "[DOMAIN_NAME]"
type input "[DOMAIN_NAME]"
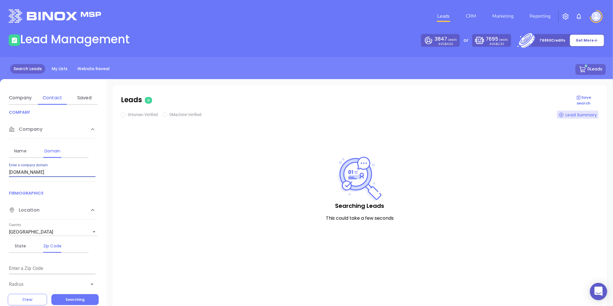
checkbox input "true"
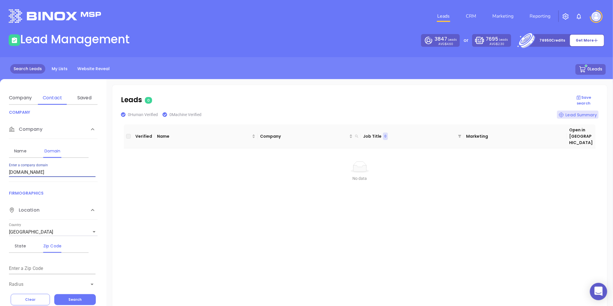
drag, startPoint x: 59, startPoint y: 173, endPoint x: 12, endPoint y: 184, distance: 47.9
click at [12, 184] on div "Contact Name First Name Last Name Contact Email Work or Personal Email Job Leve…" at bounding box center [53, 196] width 106 height 182
type input "w"
paste input "waynerealty.com"
type input "waynerealty.com"
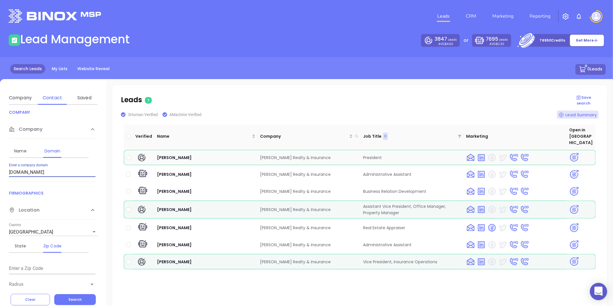
click at [569, 152] on img at bounding box center [574, 157] width 10 height 10
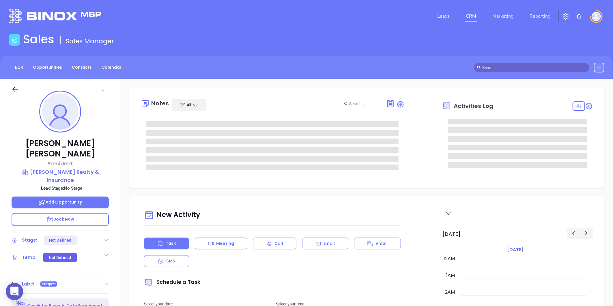
type input "[DATE]"
type input "Gissela Vargas"
click at [81, 168] on p "Wayne Realty & Insurance" at bounding box center [60, 176] width 97 height 16
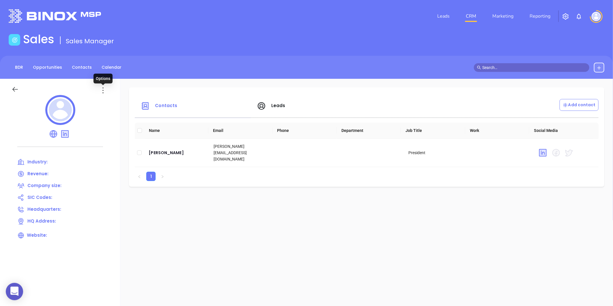
click at [99, 89] on icon at bounding box center [102, 90] width 9 height 9
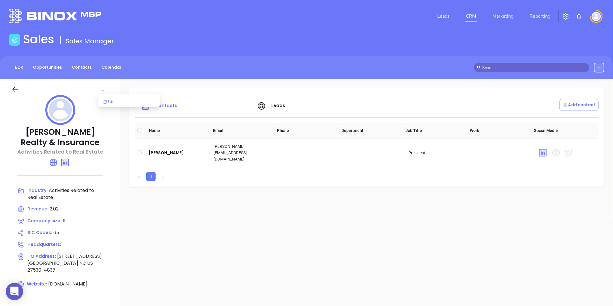
click at [111, 102] on div "Edit" at bounding box center [129, 101] width 52 height 6
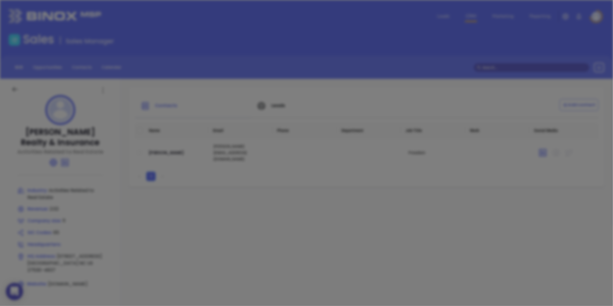
type input "Wayne Realty & Insurance"
type input "11"
type input "Activities Related to Real Estate"
type input "65"
type input "waynerealty.com"
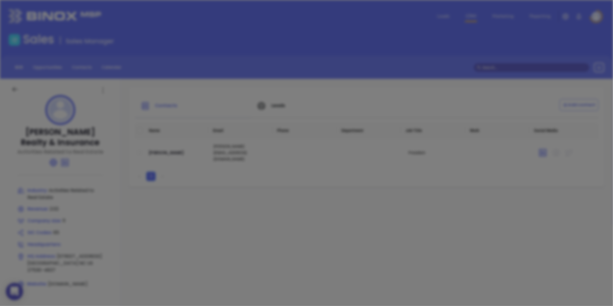
type input "Real Estate and Rental & Leasing"
type input "linkedin.com/company/wayne-realty-&-insurance"
type input "2.02"
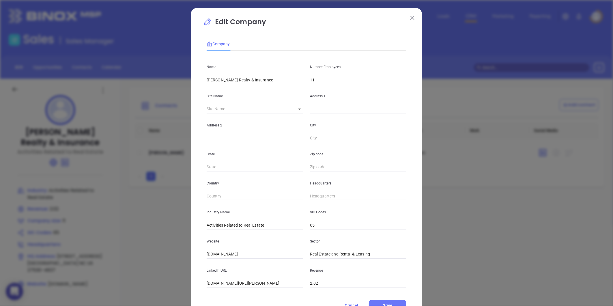
drag, startPoint x: 315, startPoint y: 84, endPoint x: 275, endPoint y: 94, distance: 41.7
click at [275, 94] on div "Name Wayne Realty & Insurance Number Employees 11 Site Name ​ Address 1 Address…" at bounding box center [307, 171] width 200 height 232
type input "6"
click at [254, 102] on div "Site Name ​" at bounding box center [254, 98] width 103 height 29
drag, startPoint x: 328, startPoint y: 100, endPoint x: 319, endPoint y: 112, distance: 14.4
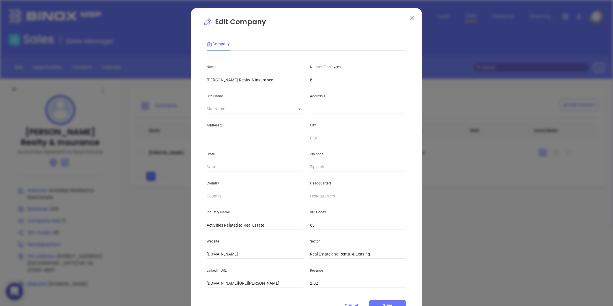
click at [325, 106] on div "Address 1" at bounding box center [357, 98] width 103 height 29
click at [318, 112] on input "text" at bounding box center [358, 109] width 96 height 9
paste input "304 E. Walnut Street Goldsboro, NC 27530"
drag, startPoint x: 373, startPoint y: 110, endPoint x: 397, endPoint y: 114, distance: 24.8
click at [397, 114] on div "Name Wayne Realty & Insurance Number Employees 6 Site Name ​ Address 1 304 E. W…" at bounding box center [307, 171] width 200 height 232
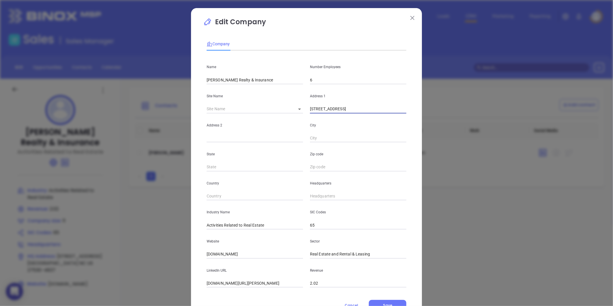
type input "304 E. Walnut Street Goldsboro, NC 27530"
click at [322, 174] on div "Headquarters" at bounding box center [357, 185] width 103 height 29
click at [320, 168] on input "text" at bounding box center [358, 167] width 96 height 9
paste input "27530"
type input "27530"
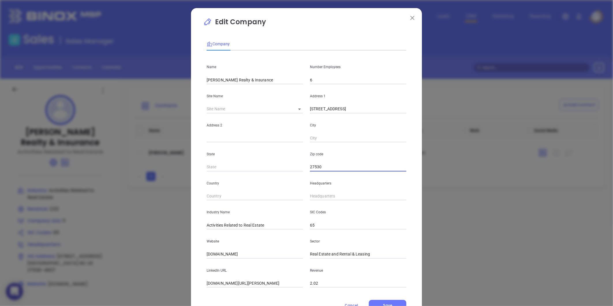
click at [211, 172] on div "Country" at bounding box center [254, 185] width 103 height 29
click at [211, 168] on input "text" at bounding box center [255, 167] width 96 height 9
type input "NC"
drag, startPoint x: 346, startPoint y: 113, endPoint x: 364, endPoint y: 116, distance: 18.1
click at [364, 116] on div "Name Wayne Realty & Insurance Number Employees 6 Site Name ​ Address 1 304 E. W…" at bounding box center [307, 171] width 200 height 232
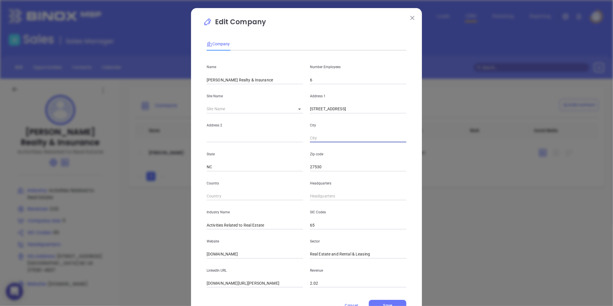
click at [322, 137] on input "text" at bounding box center [358, 138] width 96 height 9
paste input "Goldsboro"
type input "Goldsboro"
drag, startPoint x: 347, startPoint y: 111, endPoint x: 391, endPoint y: 116, distance: 44.4
click at [391, 116] on div "Name Wayne Realty & Insurance Number Employees 6 Site Name ​ Address 1 304 E. W…" at bounding box center [307, 171] width 200 height 232
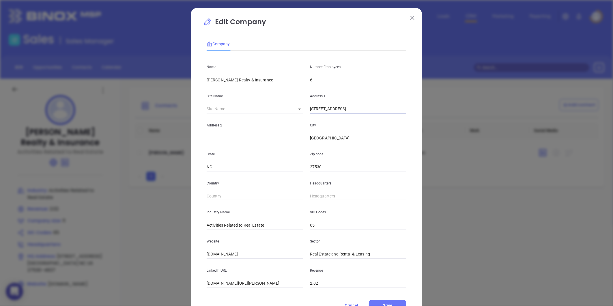
type input "304 E. Walnut Street"
type input "( ) -"
click at [321, 192] on input "( ) -" at bounding box center [358, 196] width 96 height 9
paste input "919) 735-1341"
type input "(919) 735-1341"
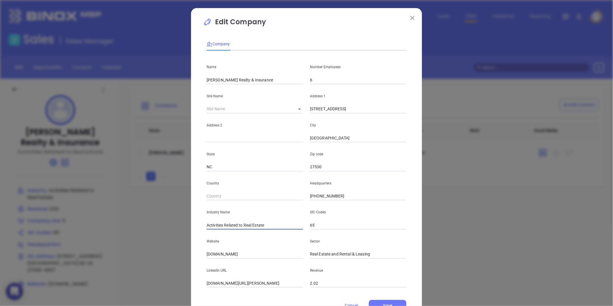
drag, startPoint x: 266, startPoint y: 227, endPoint x: 158, endPoint y: 243, distance: 109.3
click at [158, 243] on div "Edit Company Company Name Wayne Realty & Insurance Number Employees 6 Site Name…" at bounding box center [306, 153] width 613 height 306
type input "Insurance"
drag, startPoint x: 241, startPoint y: 254, endPoint x: 136, endPoint y: 263, distance: 105.4
click at [136, 263] on div "Edit Company Company Name Wayne Realty & Insurance Number Employees 6 Site Name…" at bounding box center [306, 153] width 613 height 306
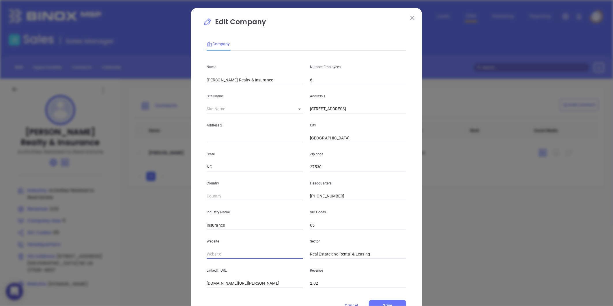
paste input "https://www.waynerealtyins.com/"
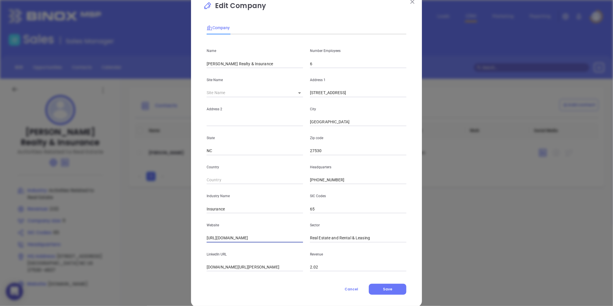
scroll to position [25, 0]
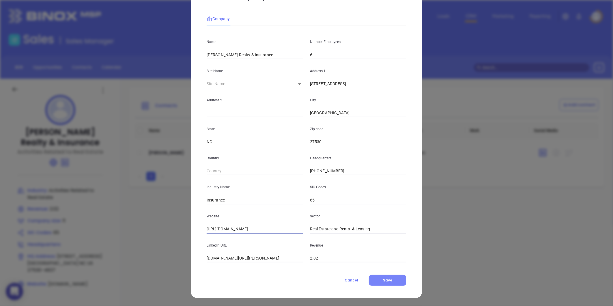
type input "https://www.waynerealtyins.com/"
click at [375, 279] on button "Save" at bounding box center [387, 280] width 37 height 11
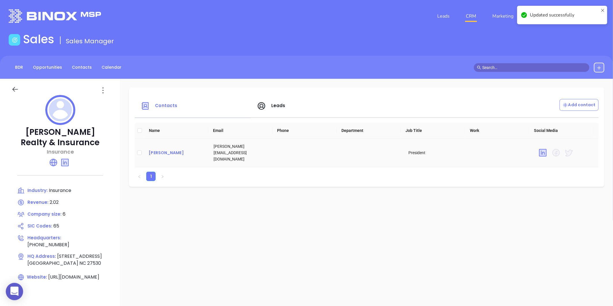
click at [157, 151] on div "Bob Logan" at bounding box center [177, 152] width 56 height 7
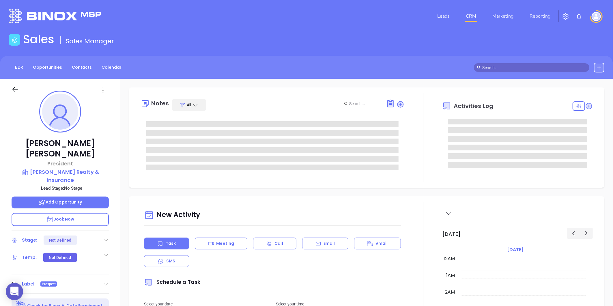
type input "[DATE]"
type input "[PERSON_NAME]"
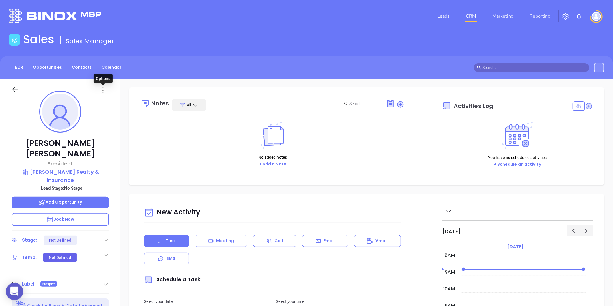
click at [106, 90] on icon at bounding box center [102, 90] width 9 height 9
click at [117, 148] on li "Edit" at bounding box center [131, 152] width 63 height 12
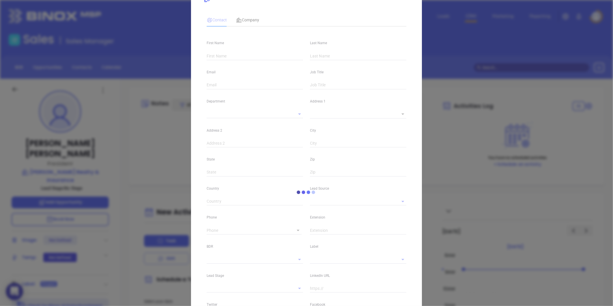
type input "Bob"
type input "Logan"
type input "logan@waynerealty.com"
type input "President"
type textarea "304 E. Walnut Street"
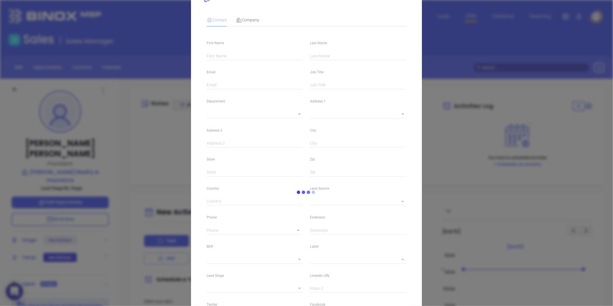
type input "1"
type input "Goldsboro"
type input "NC"
type input "27530"
type input "linkedin.com/in/bob-logan-4385414"
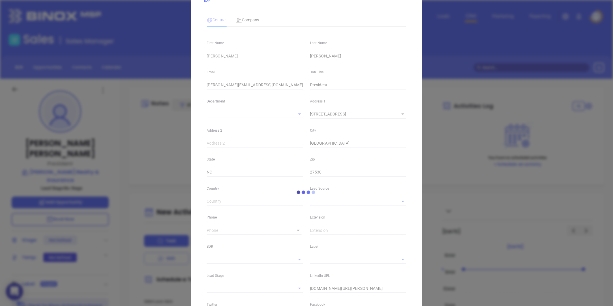
type input "Marketing"
type input "Other"
type input "undefined undefined"
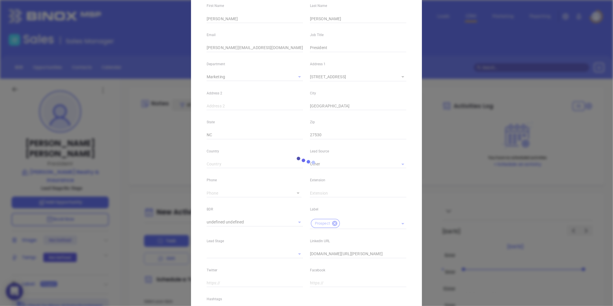
scroll to position [65, 0]
type input "(919) 735-1341"
type input "1"
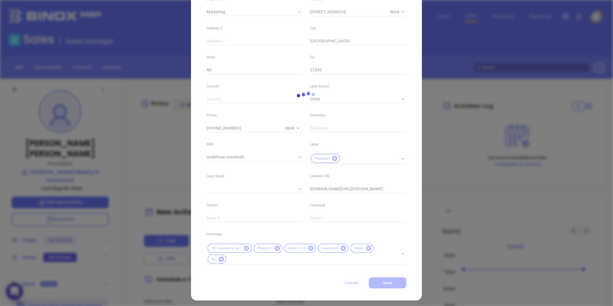
scroll to position [129, 0]
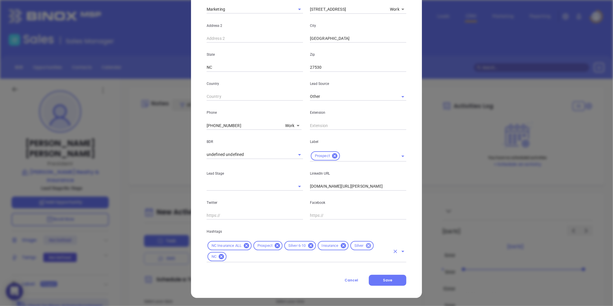
click at [365, 245] on icon at bounding box center [368, 245] width 6 height 6
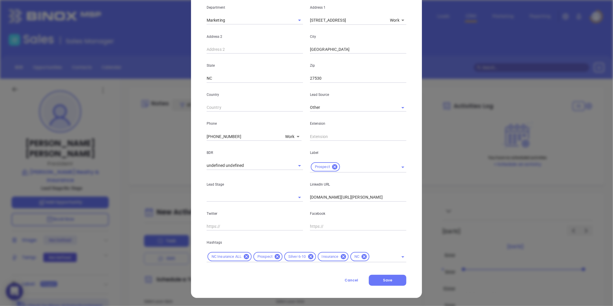
click at [310, 198] on input "linkedin.com/in/bob-logan-4385414" at bounding box center [358, 197] width 96 height 9
drag, startPoint x: 308, startPoint y: 198, endPoint x: 303, endPoint y: 201, distance: 5.5
click at [303, 201] on div "First Name Bob Last Name Logan Email logan@waynerealty.com Job Title President …" at bounding box center [307, 99] width 200 height 325
click at [307, 194] on div "LinkedIn URL linkedin.com/in/bob-logan-4385414" at bounding box center [357, 186] width 103 height 29
click at [310, 197] on input "linkedin.com/in/bob-logan-4385414" at bounding box center [358, 197] width 96 height 9
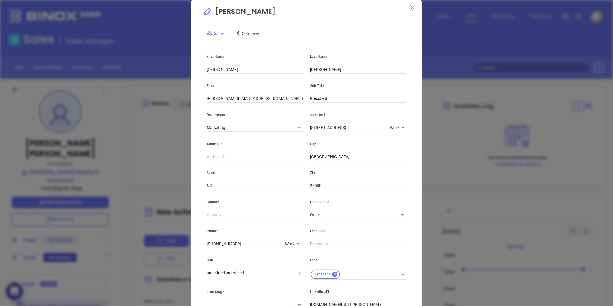
scroll to position [0, 0]
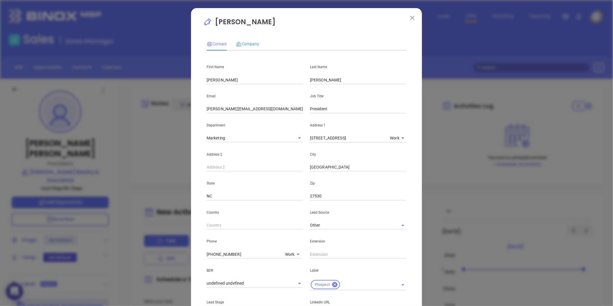
type input "www.linkedin.com/in/bob-logan-4385414"
click at [236, 50] on div "Company" at bounding box center [247, 43] width 23 height 13
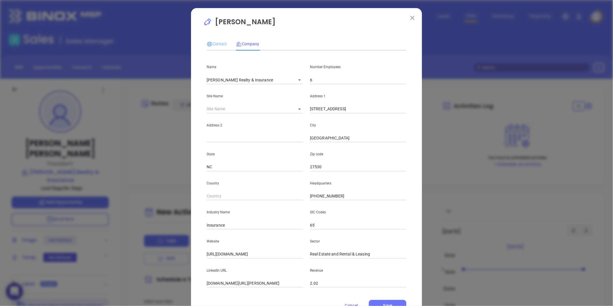
click at [224, 48] on div "Contact" at bounding box center [217, 43] width 20 height 13
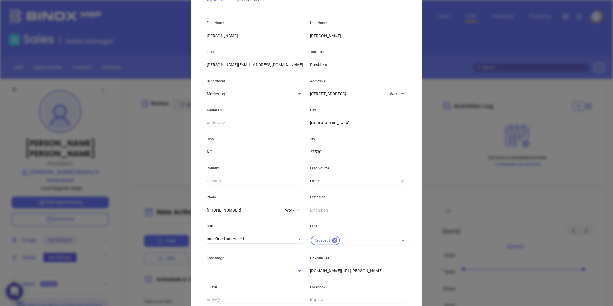
scroll to position [96, 0]
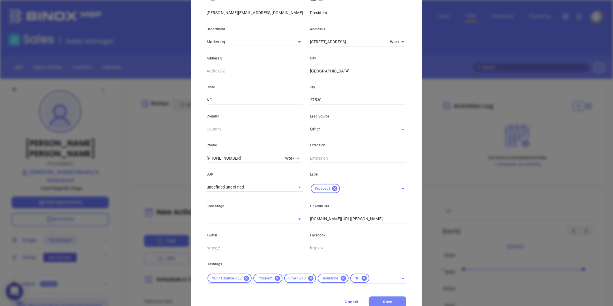
click at [386, 301] on span "Save" at bounding box center [387, 301] width 9 height 5
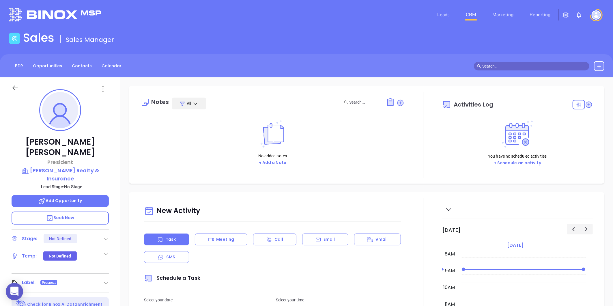
scroll to position [0, 0]
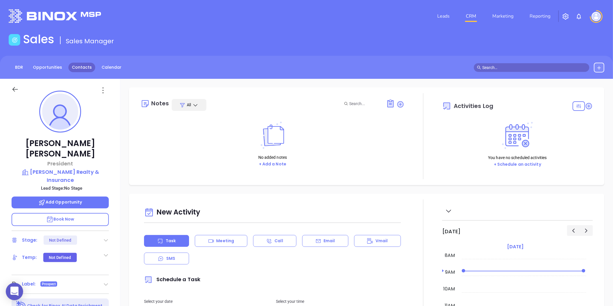
click at [90, 65] on link "Contacts" at bounding box center [81, 68] width 27 height 10
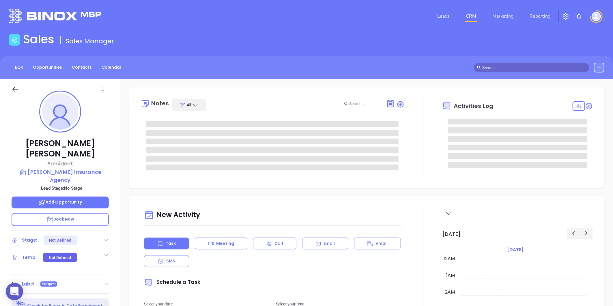
type input "[DATE]"
type input "[PERSON_NAME]"
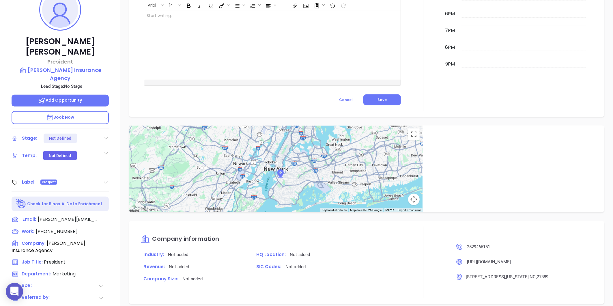
scroll to position [177, 0]
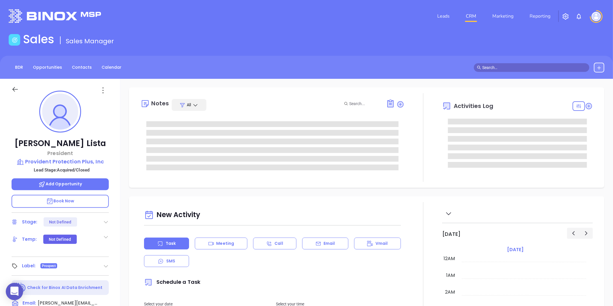
type input "[DATE]"
type input "[PERSON_NAME]"
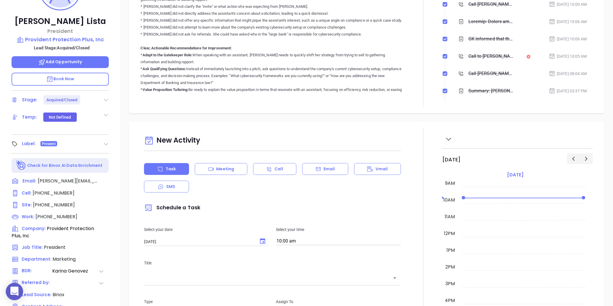
scroll to position [160, 0]
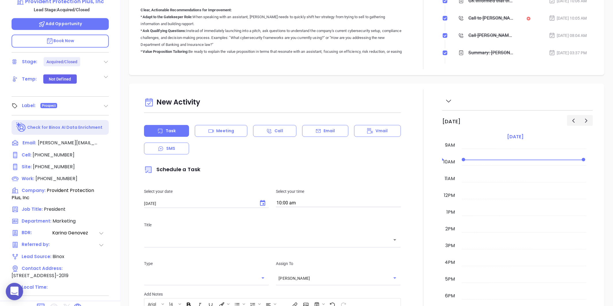
click at [108, 106] on icon at bounding box center [106, 106] width 6 height 6
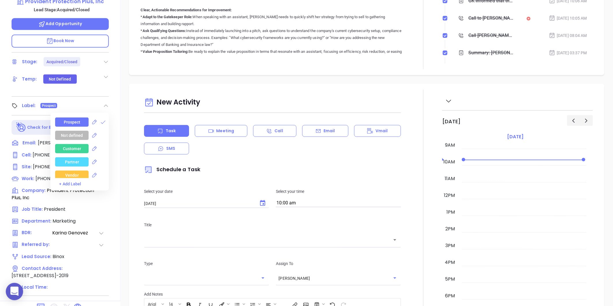
click at [99, 125] on div "Prospect" at bounding box center [82, 121] width 54 height 9
click at [100, 121] on icon at bounding box center [103, 122] width 6 height 6
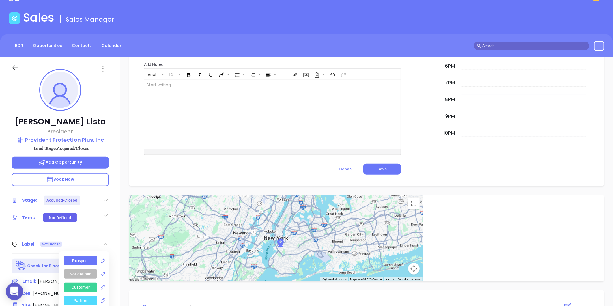
scroll to position [0, 0]
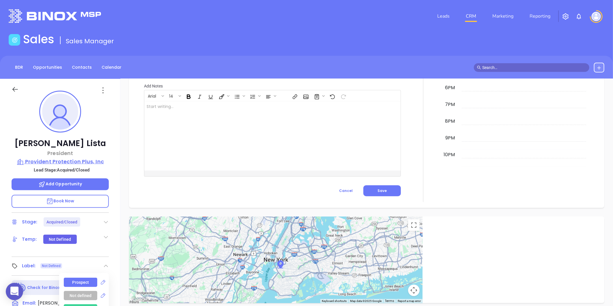
click at [73, 163] on p "Provident Protection Plus, Inc" at bounding box center [60, 161] width 97 height 8
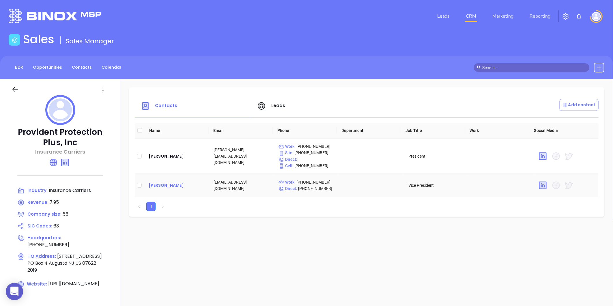
click at [176, 189] on div "[PERSON_NAME]" at bounding box center [177, 185] width 56 height 7
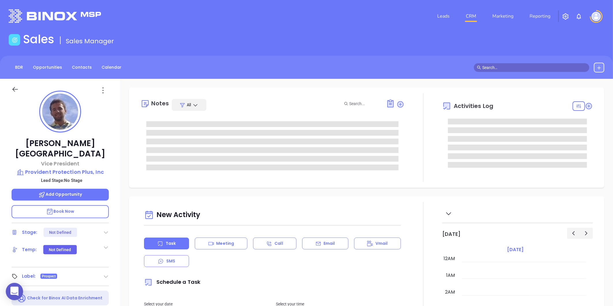
type input "[DATE]"
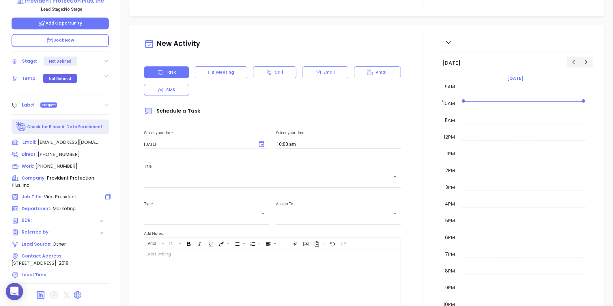
scroll to position [177, 0]
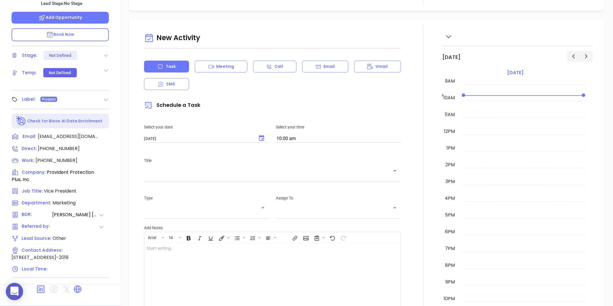
type input "[PERSON_NAME]"
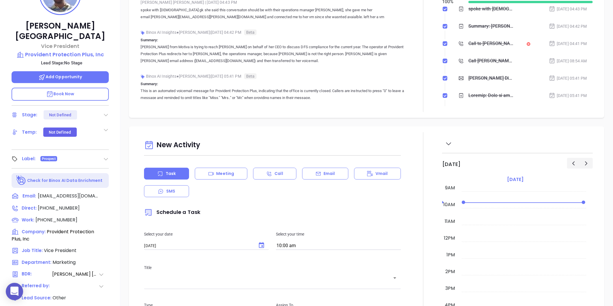
scroll to position [48, 0]
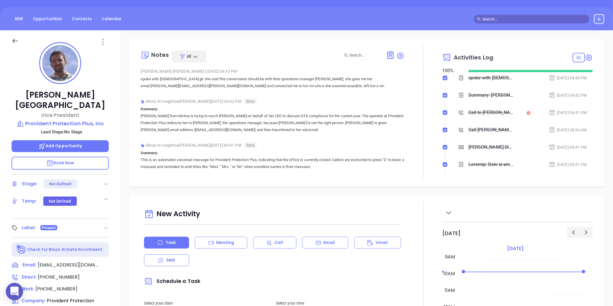
click at [65, 128] on p "Lead Stage: No Stage" at bounding box center [61, 131] width 94 height 7
click at [67, 119] on p "Provident Protection Plus, Inc" at bounding box center [60, 123] width 97 height 8
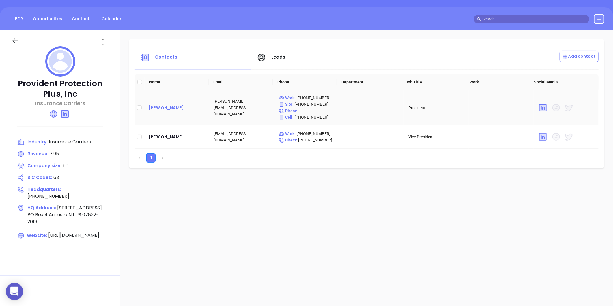
click at [172, 105] on div "[PERSON_NAME]" at bounding box center [177, 107] width 56 height 7
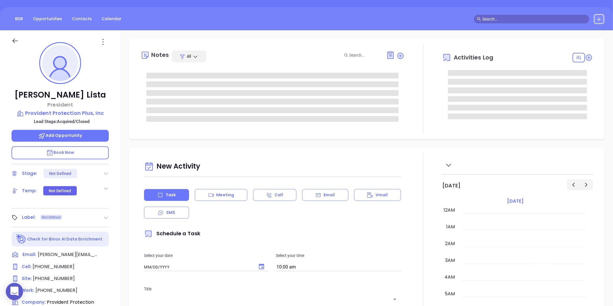
type input "[DATE]"
drag, startPoint x: 31, startPoint y: 90, endPoint x: 89, endPoint y: 87, distance: 58.3
click at [89, 87] on div "[PERSON_NAME] President Provident Protection Plus, Inc Lead Stage: Acquired/Clo…" at bounding box center [60, 221] width 120 height 382
copy p "[PERSON_NAME]"
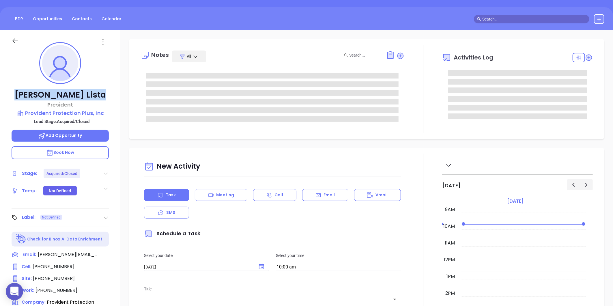
type input "[PERSON_NAME]"
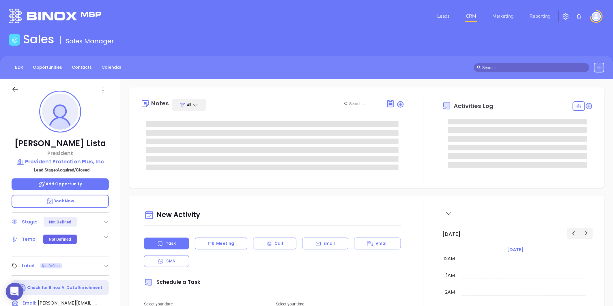
type input "[DATE]"
type input "[PERSON_NAME]"
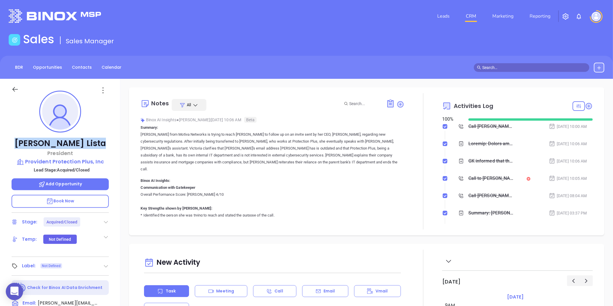
drag, startPoint x: 33, startPoint y: 139, endPoint x: 86, endPoint y: 137, distance: 52.2
click at [86, 137] on div "[PERSON_NAME] President Provident Protection Plus, Inc Lead Stage: Acquired/Clo…" at bounding box center [60, 270] width 120 height 382
copy p "[PERSON_NAME]"
click at [58, 160] on p "Provident Protection Plus, Inc" at bounding box center [60, 161] width 97 height 8
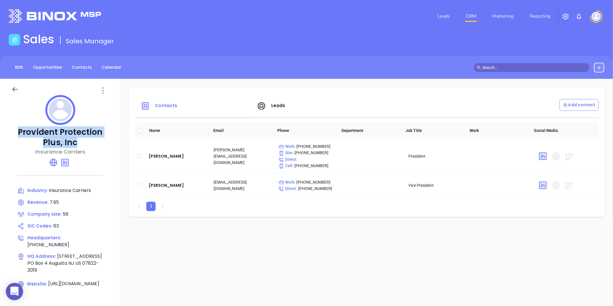
drag, startPoint x: 41, startPoint y: 134, endPoint x: 71, endPoint y: 143, distance: 31.2
click at [71, 143] on p "Provident Protection Plus, Inc" at bounding box center [60, 137] width 97 height 21
click at [172, 183] on div "[PERSON_NAME]" at bounding box center [177, 185] width 56 height 7
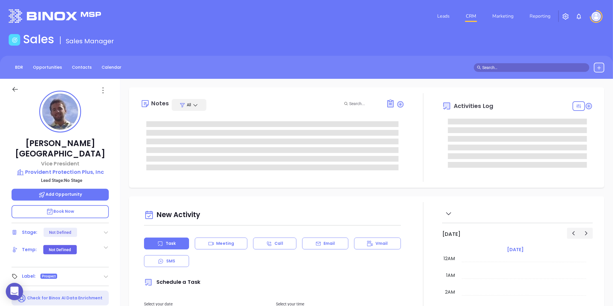
type input "[DATE]"
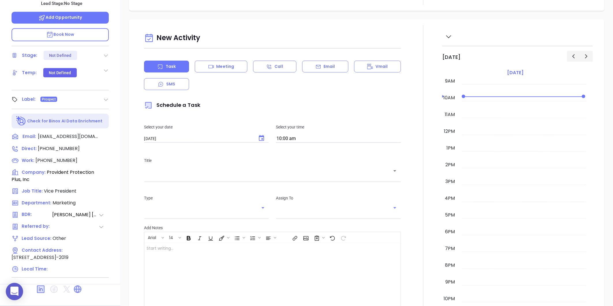
scroll to position [128, 0]
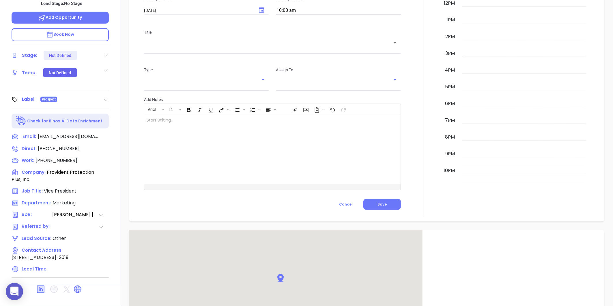
type input "[PERSON_NAME]"
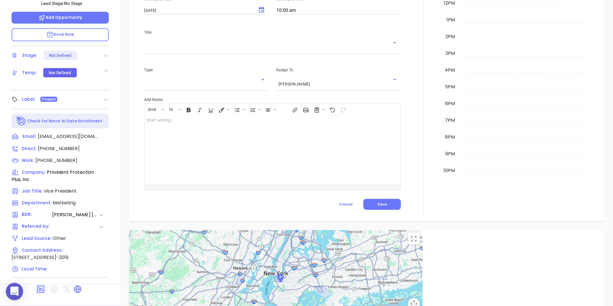
click at [102, 95] on div "Label: Prospect" at bounding box center [60, 99] width 97 height 9
click at [106, 97] on icon at bounding box center [106, 100] width 6 height 6
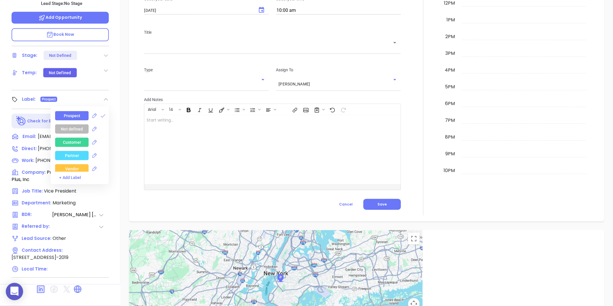
scroll to position [176, 0]
click at [104, 111] on div "Prospect" at bounding box center [82, 115] width 54 height 9
click at [102, 113] on icon at bounding box center [103, 116] width 6 height 6
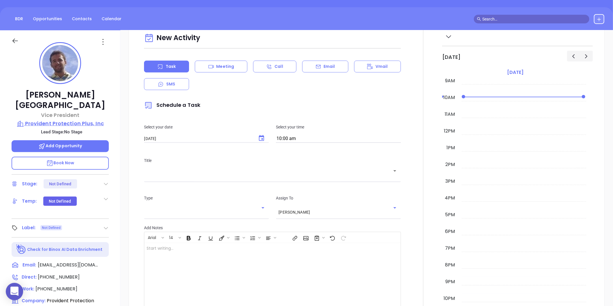
click at [62, 119] on p "Provident Protection Plus, Inc" at bounding box center [60, 123] width 97 height 8
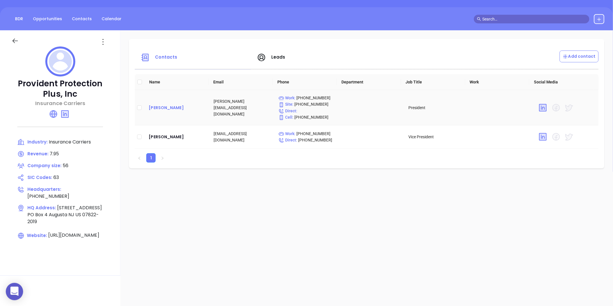
click at [165, 107] on div "[PERSON_NAME]" at bounding box center [177, 107] width 56 height 7
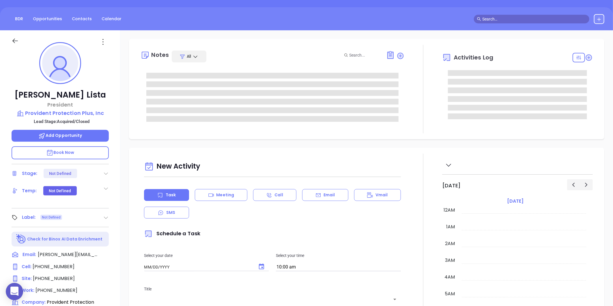
type input "[DATE]"
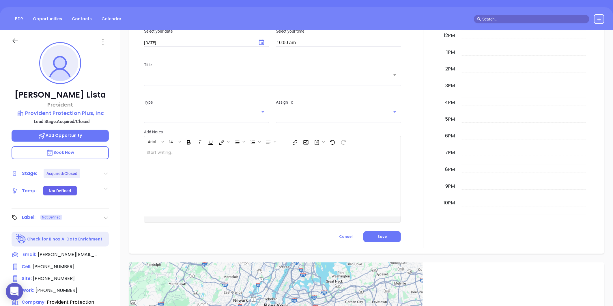
type input "[PERSON_NAME]"
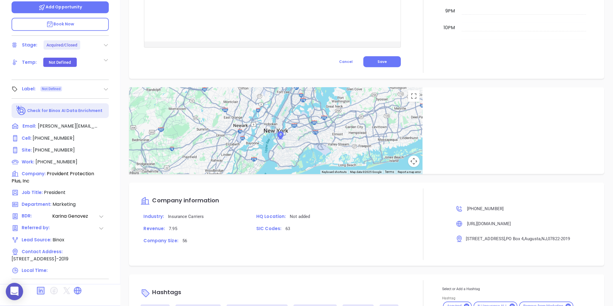
scroll to position [365, 0]
